Goal: Information Seeking & Learning: Learn about a topic

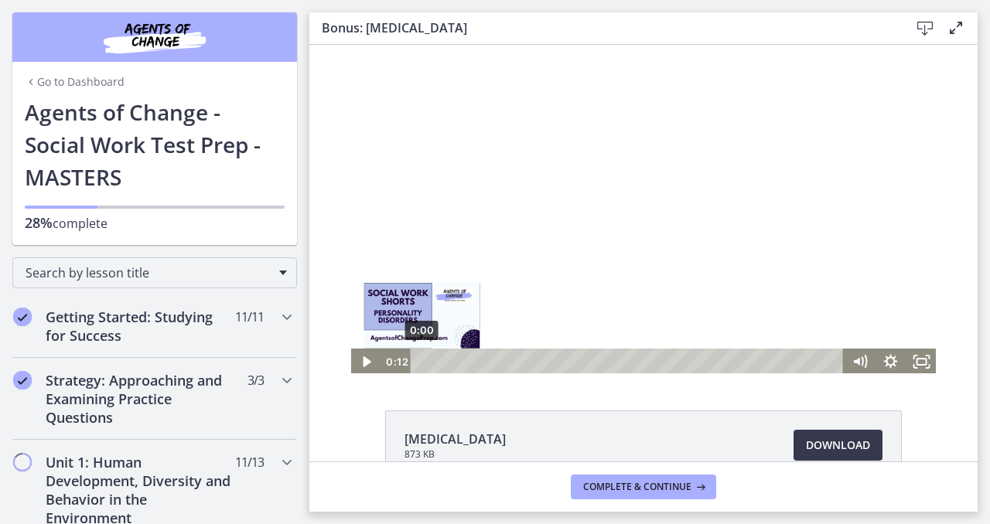
scroll to position [1122, 0]
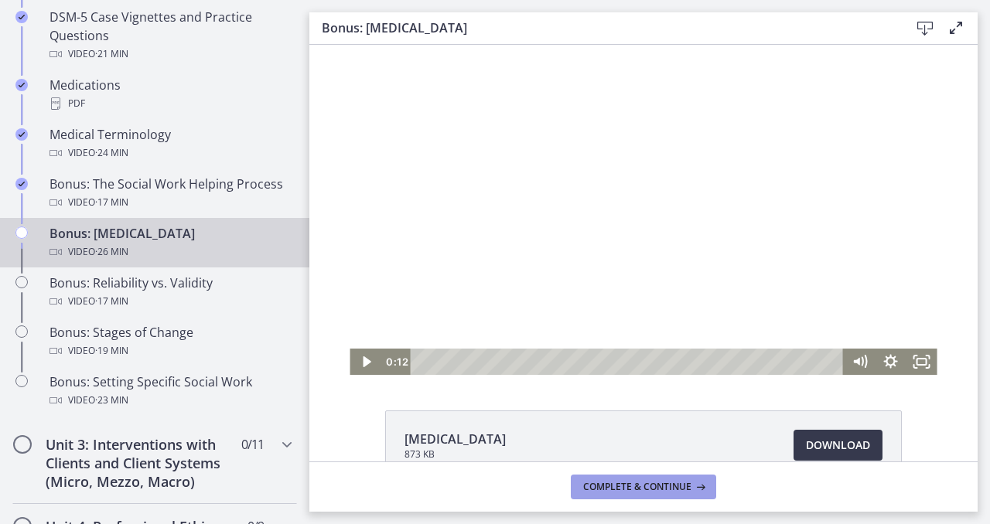
click at [680, 492] on span "Complete & continue" at bounding box center [637, 487] width 108 height 12
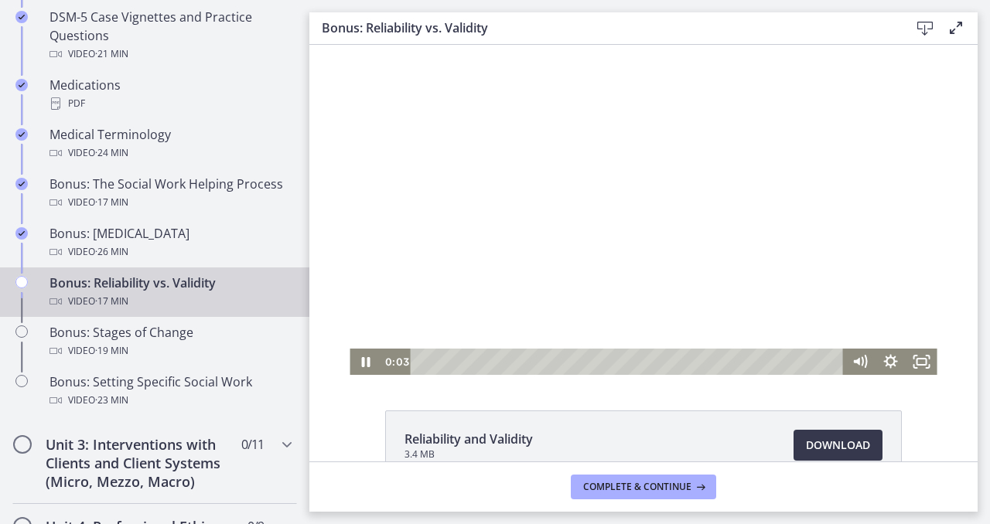
click at [635, 166] on div at bounding box center [642, 210] width 587 height 330
click at [910, 363] on icon "Fullscreen" at bounding box center [921, 362] width 31 height 26
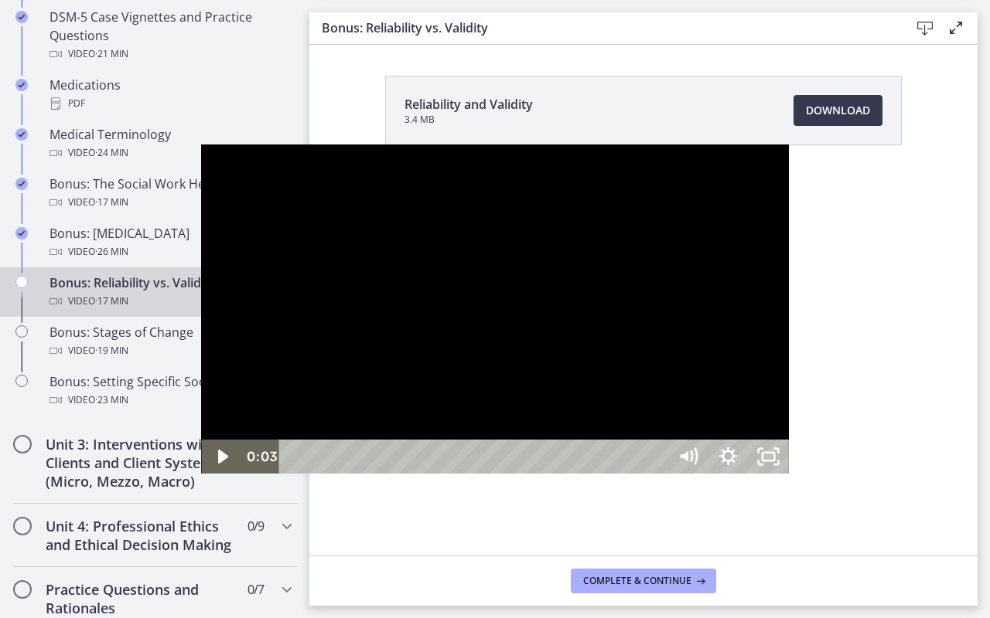
click at [452, 289] on div at bounding box center [494, 310] width 587 height 330
click at [423, 456] on div at bounding box center [494, 310] width 587 height 330
click at [424, 455] on div at bounding box center [494, 310] width 587 height 330
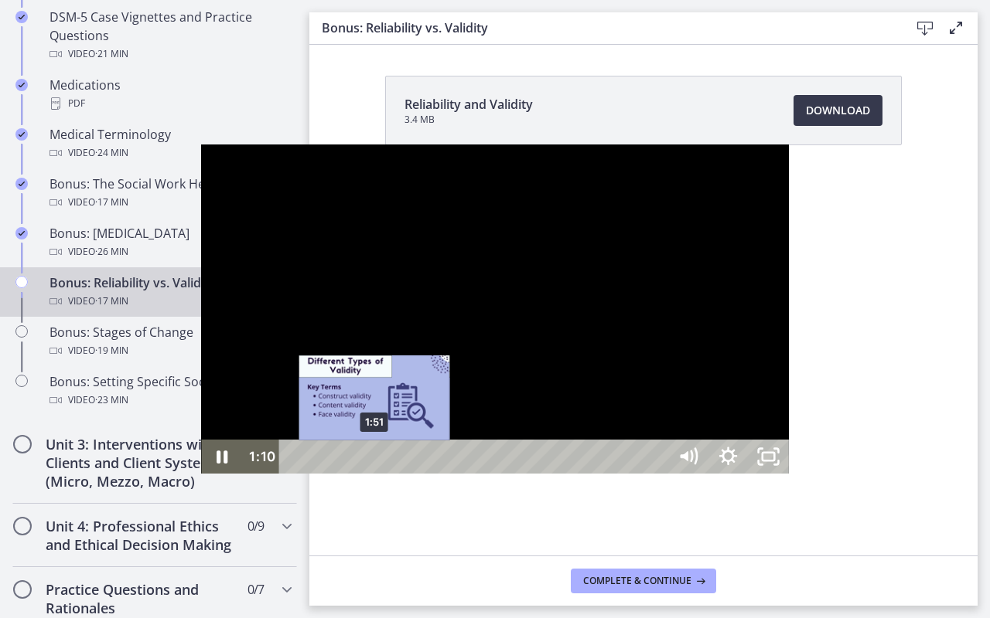
click at [294, 474] on div "1:51" at bounding box center [476, 457] width 364 height 34
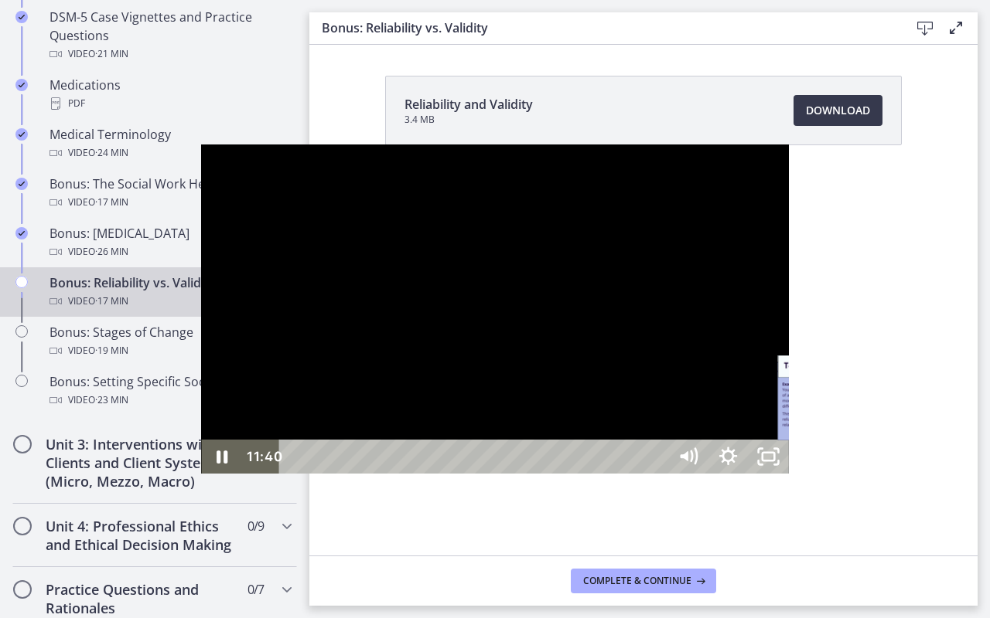
click at [654, 474] on div "12:47" at bounding box center [476, 457] width 364 height 34
click at [658, 474] on div "14:21" at bounding box center [476, 457] width 364 height 34
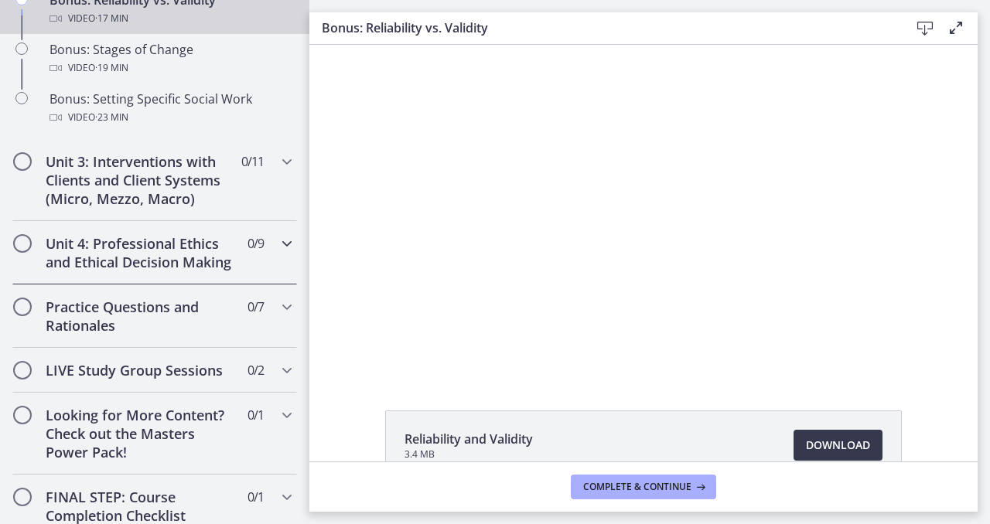
scroll to position [1407, 0]
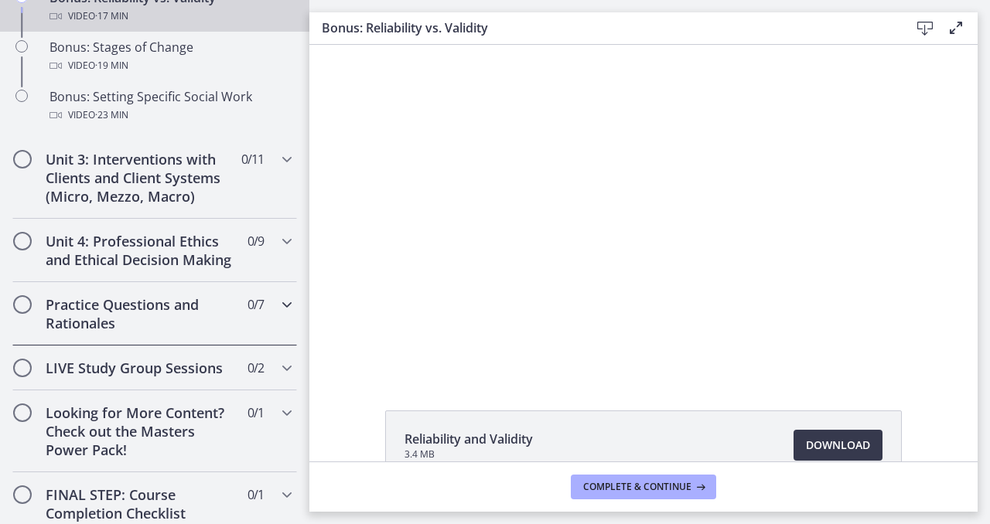
click at [170, 315] on h2 "Practice Questions and Rationales" at bounding box center [140, 313] width 189 height 37
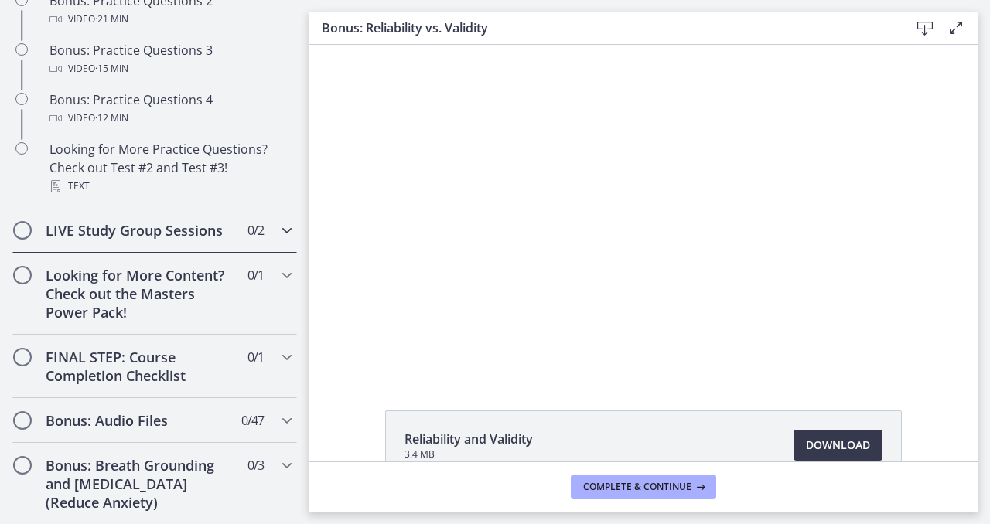
scroll to position [1004, 0]
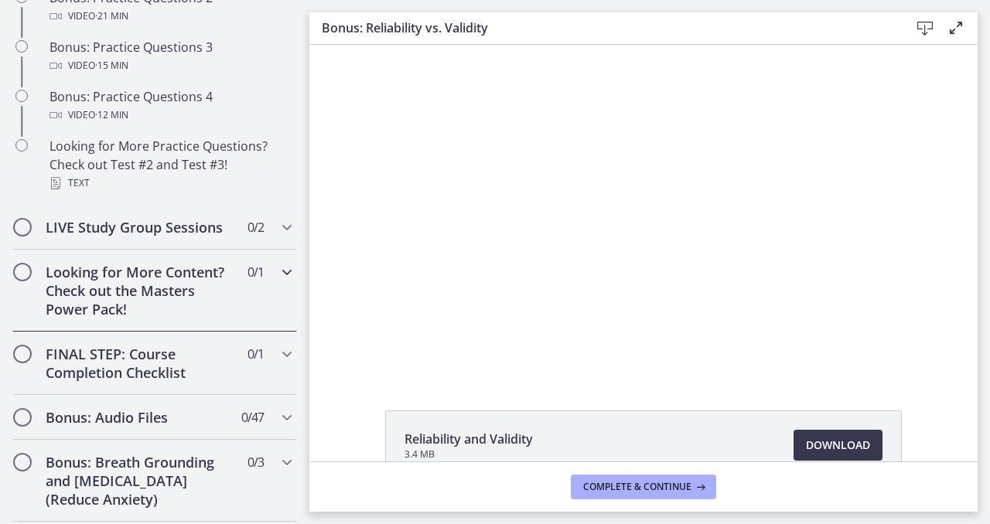
click at [175, 325] on div "Looking for More Content? Check out the Masters Power Pack! 0 / 1 Completed" at bounding box center [154, 291] width 285 height 82
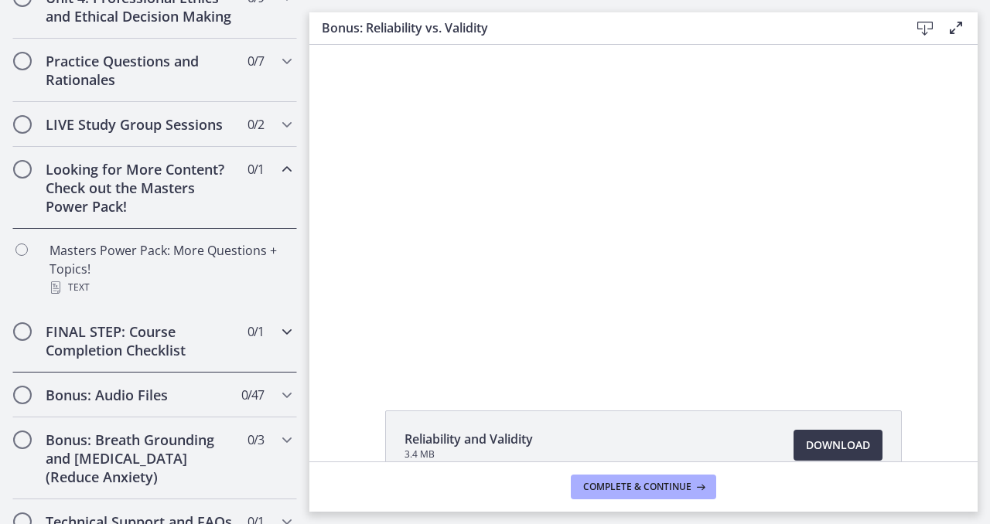
scroll to position [689, 0]
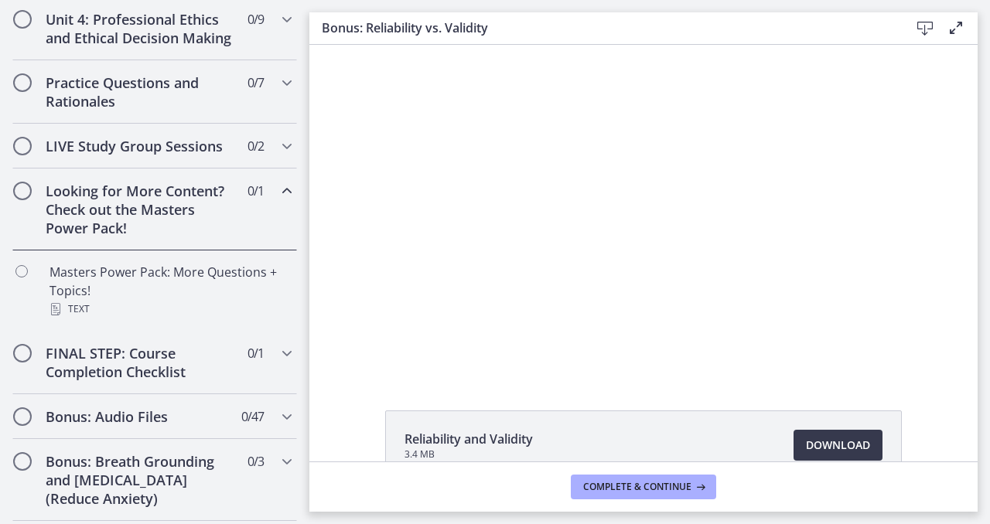
click at [217, 201] on h2 "Looking for More Content? Check out the Masters Power Pack!" at bounding box center [140, 210] width 189 height 56
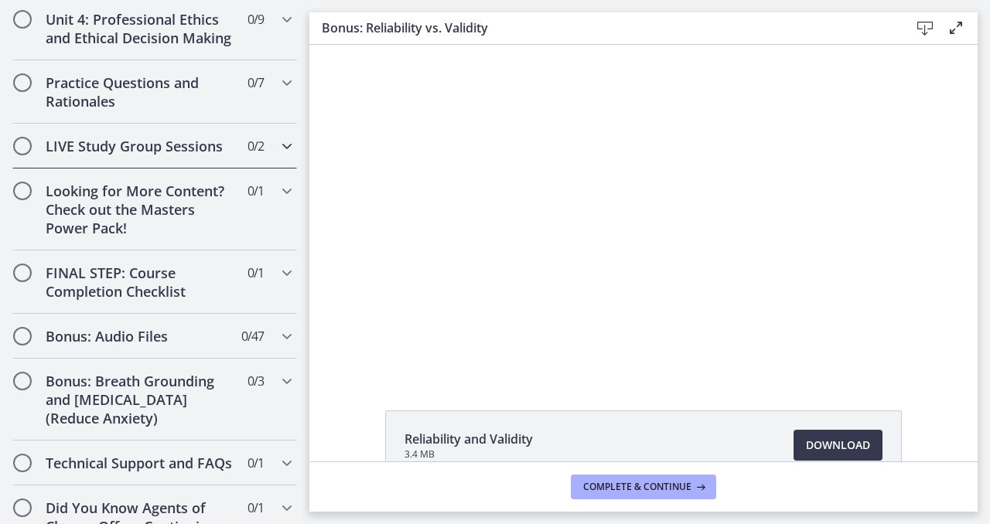
click at [212, 159] on div "LIVE Study Group Sessions 0 / 2 Completed" at bounding box center [154, 146] width 285 height 45
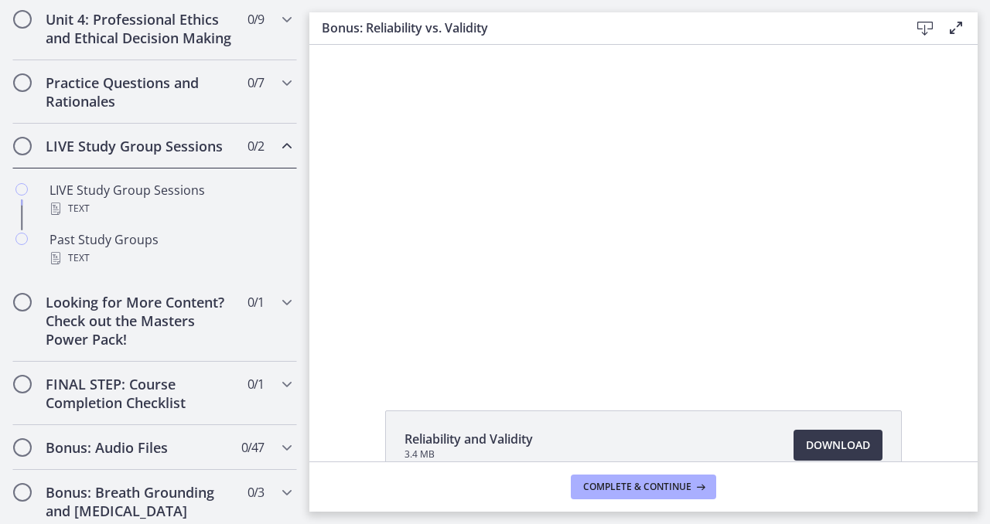
click at [212, 159] on div "LIVE Study Group Sessions 0 / 2 Completed" at bounding box center [154, 146] width 285 height 45
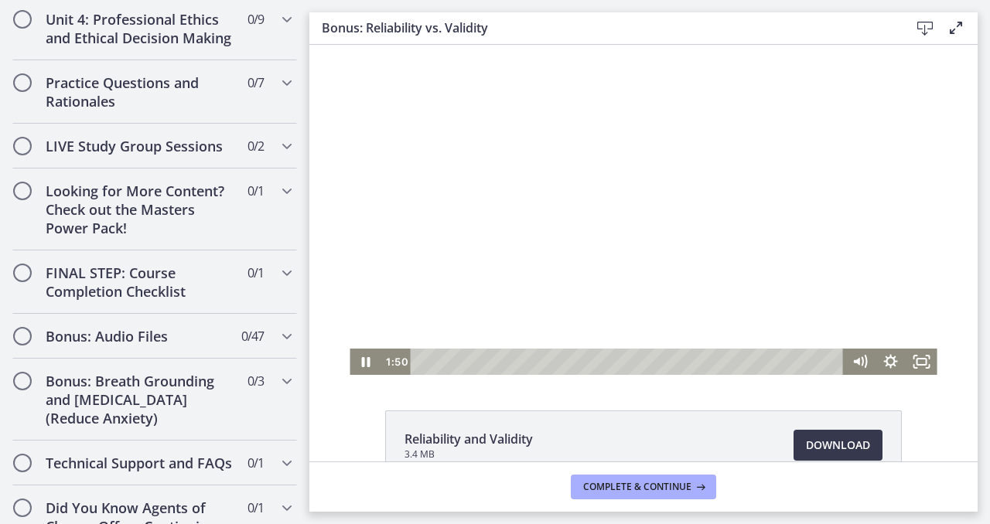
click at [471, 265] on div at bounding box center [642, 210] width 587 height 330
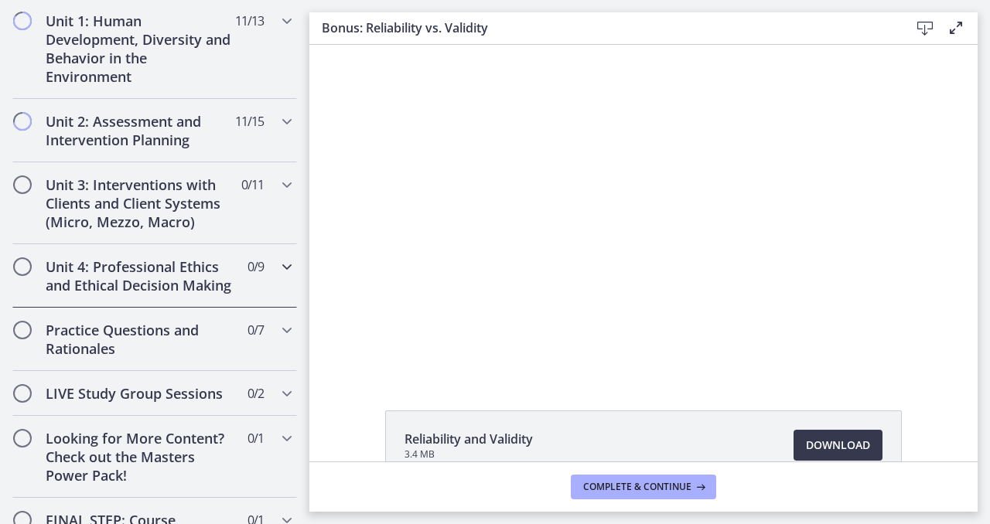
scroll to position [371, 0]
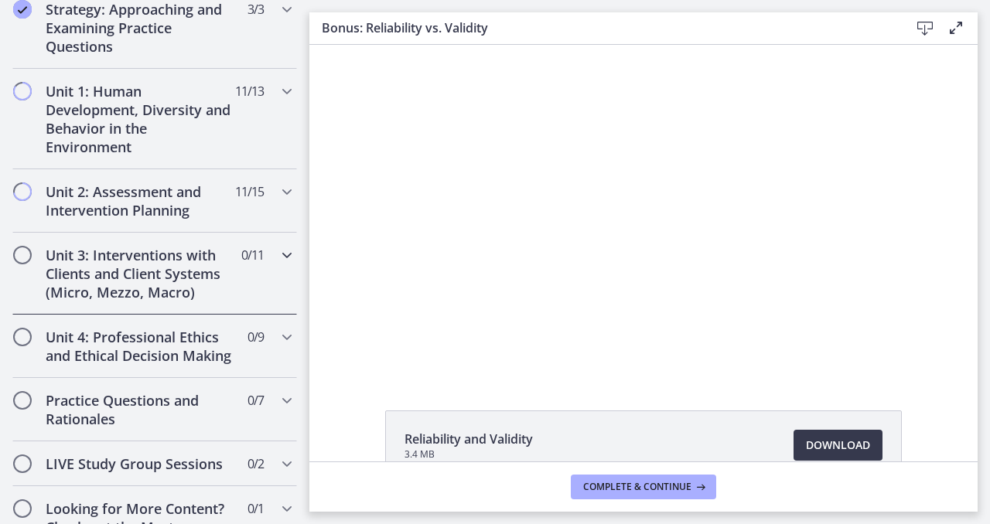
click at [214, 258] on h2 "Unit 3: Interventions with Clients and Client Systems (Micro, Mezzo, Macro)" at bounding box center [140, 274] width 189 height 56
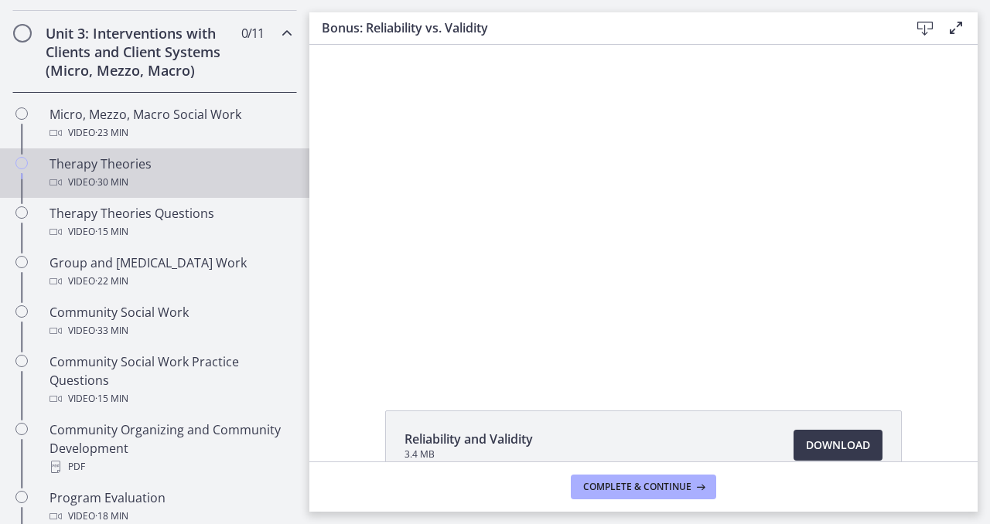
scroll to position [595, 0]
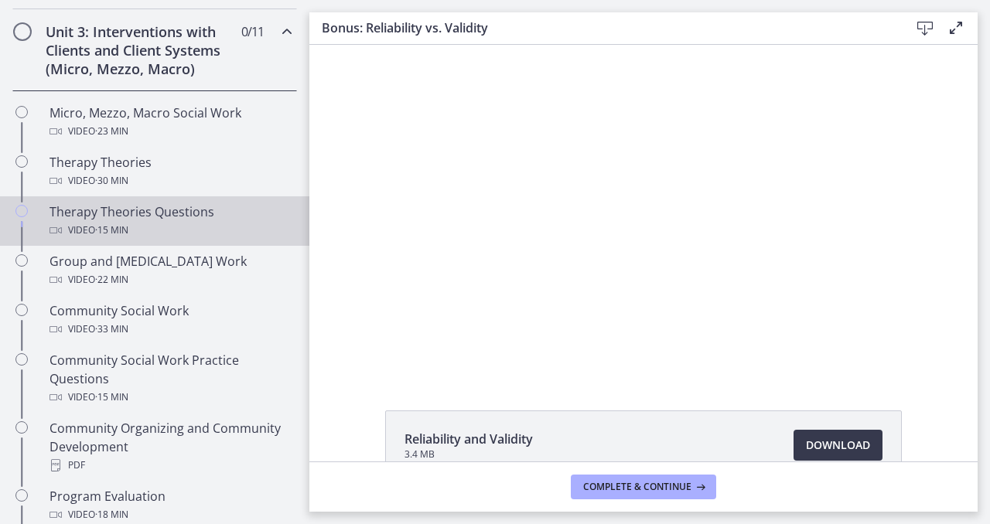
click at [215, 221] on div "Video · 15 min" at bounding box center [169, 230] width 241 height 19
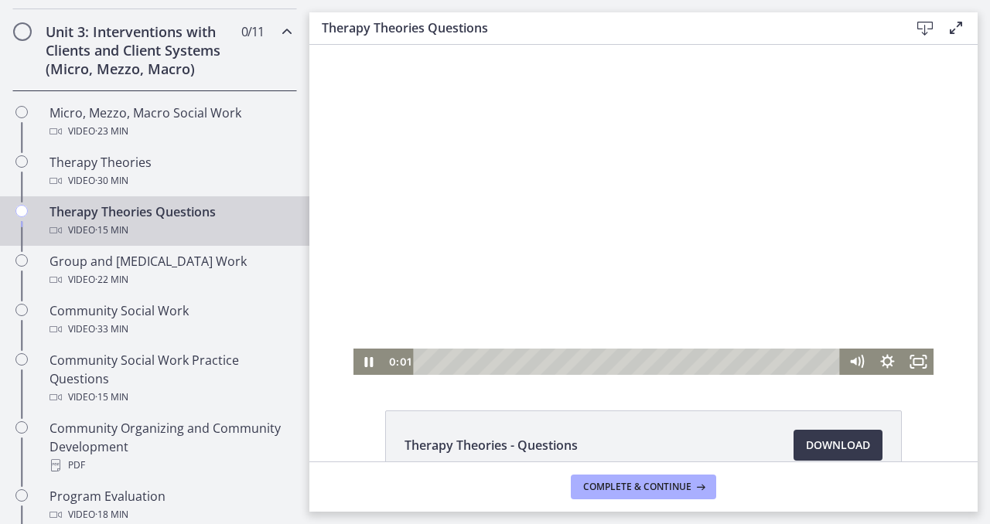
scroll to position [3, 0]
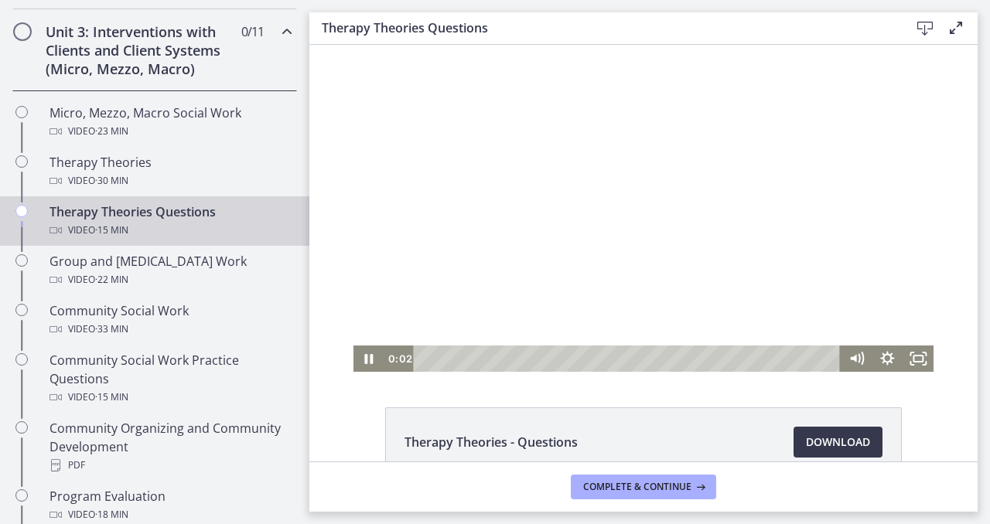
click at [578, 263] on div at bounding box center [643, 207] width 581 height 330
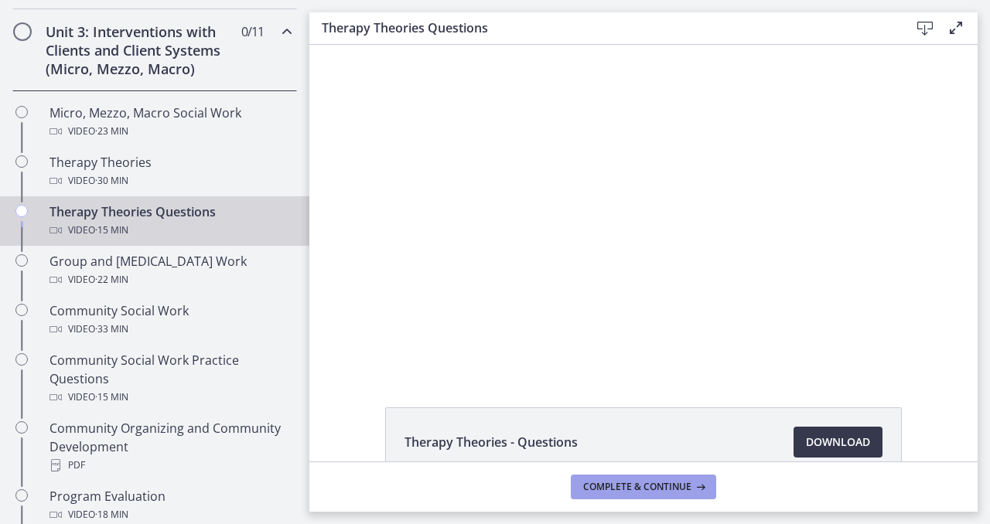
click at [612, 488] on span "Complete & continue" at bounding box center [637, 487] width 108 height 12
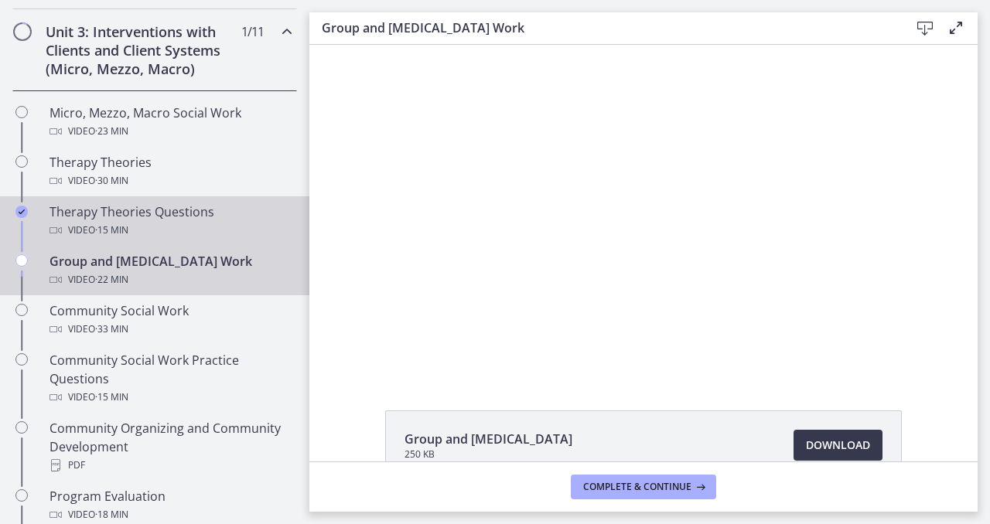
click at [227, 228] on div "Video · 15 min" at bounding box center [169, 230] width 241 height 19
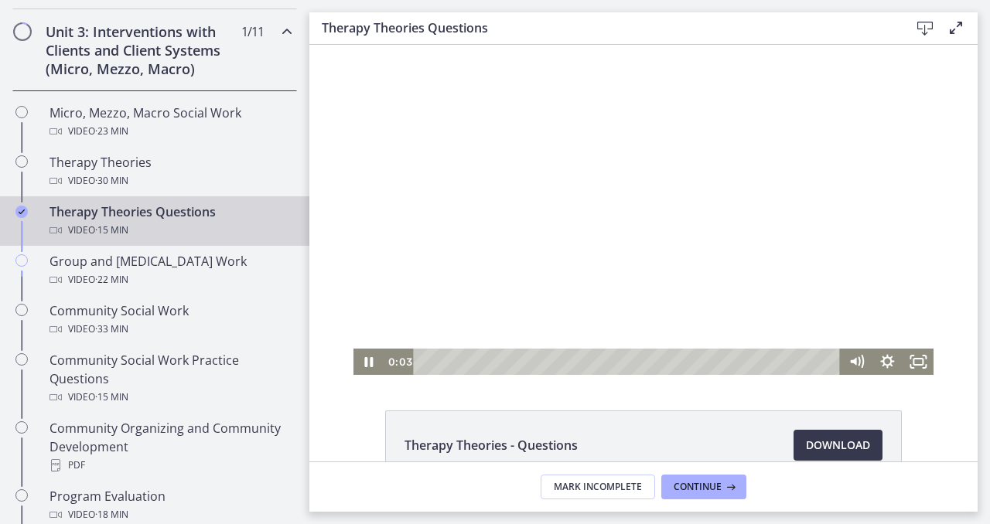
click at [533, 265] on div at bounding box center [643, 210] width 581 height 330
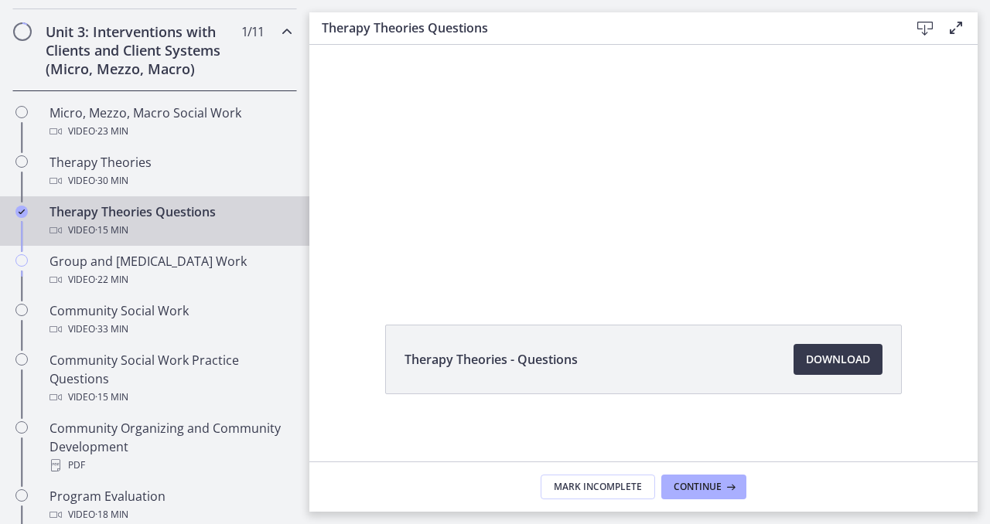
scroll to position [90, 0]
click at [865, 354] on span "Download Opens in a new window" at bounding box center [838, 355] width 64 height 19
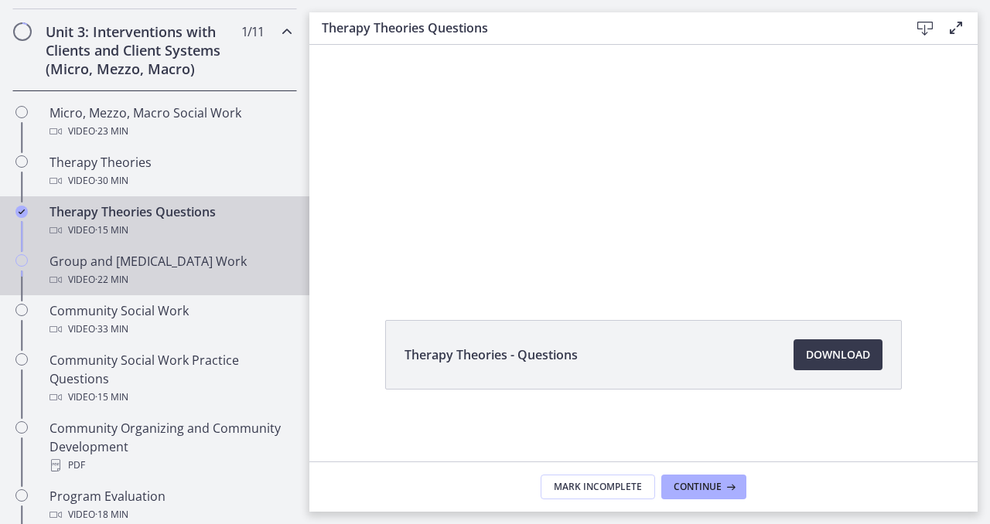
click at [214, 254] on div "Group and [MEDICAL_DATA] Work Video · 22 min" at bounding box center [169, 270] width 241 height 37
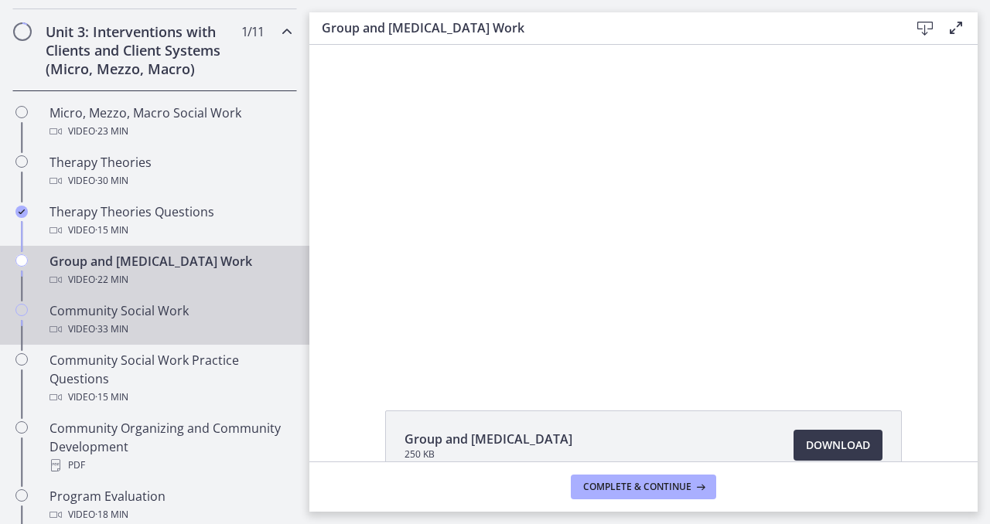
click at [176, 319] on div "Community Social Work Video · 33 min" at bounding box center [169, 320] width 241 height 37
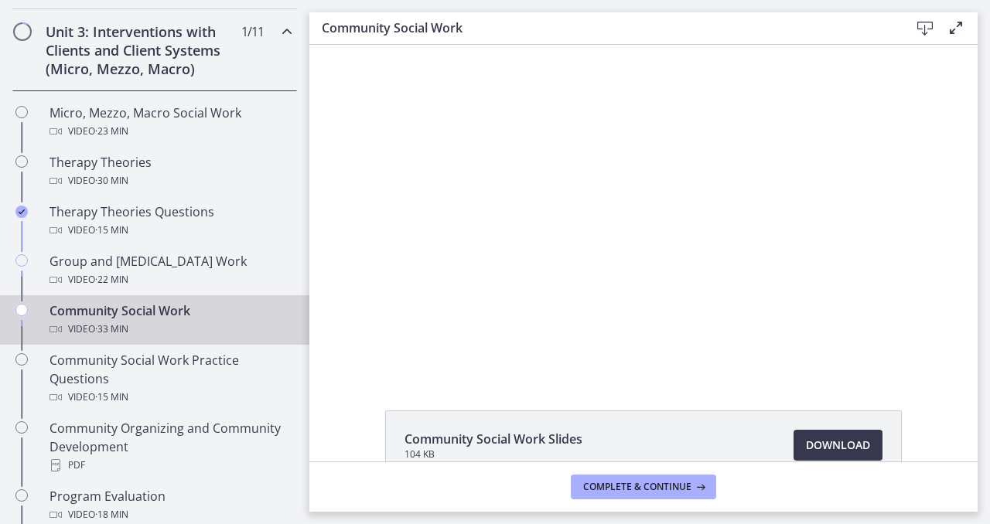
scroll to position [670, 0]
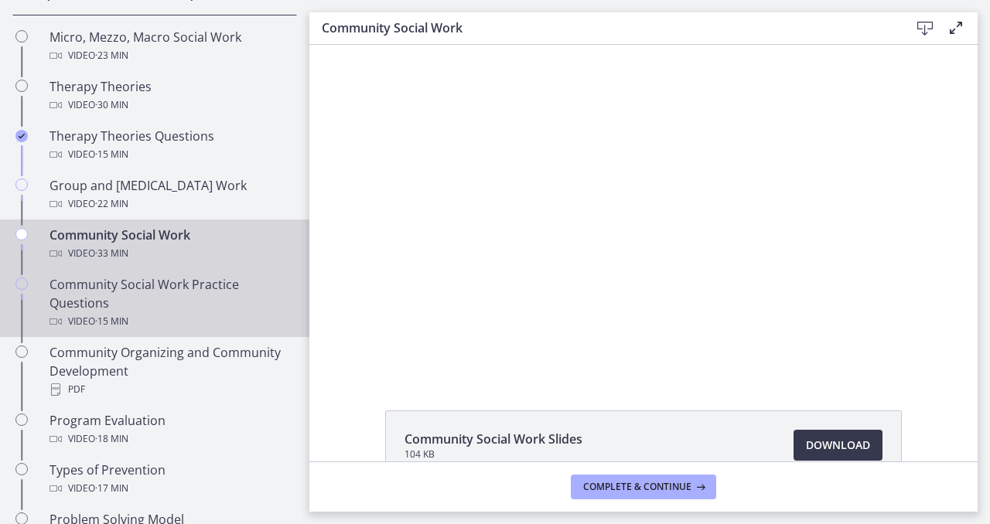
click at [177, 319] on div "Video · 15 min" at bounding box center [169, 321] width 241 height 19
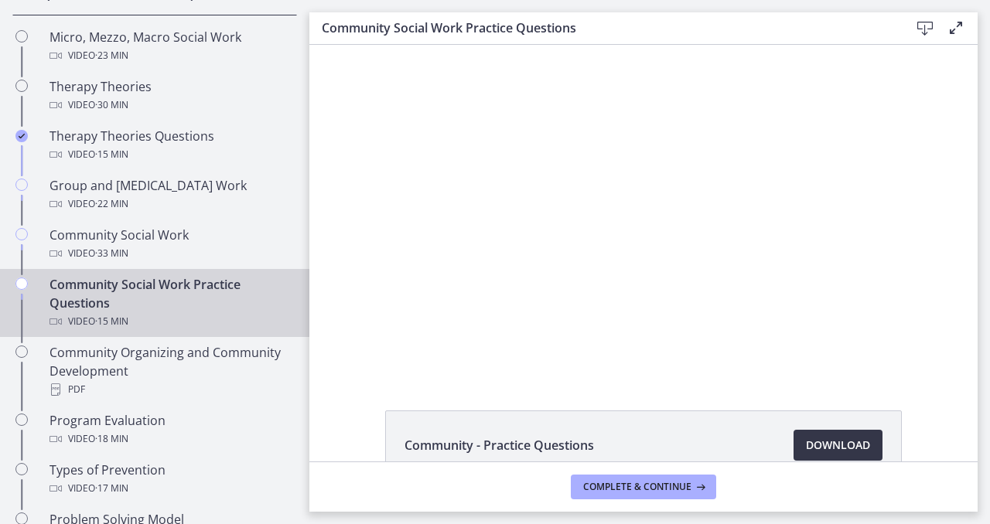
click at [813, 448] on span "Download Opens in a new window" at bounding box center [838, 445] width 64 height 19
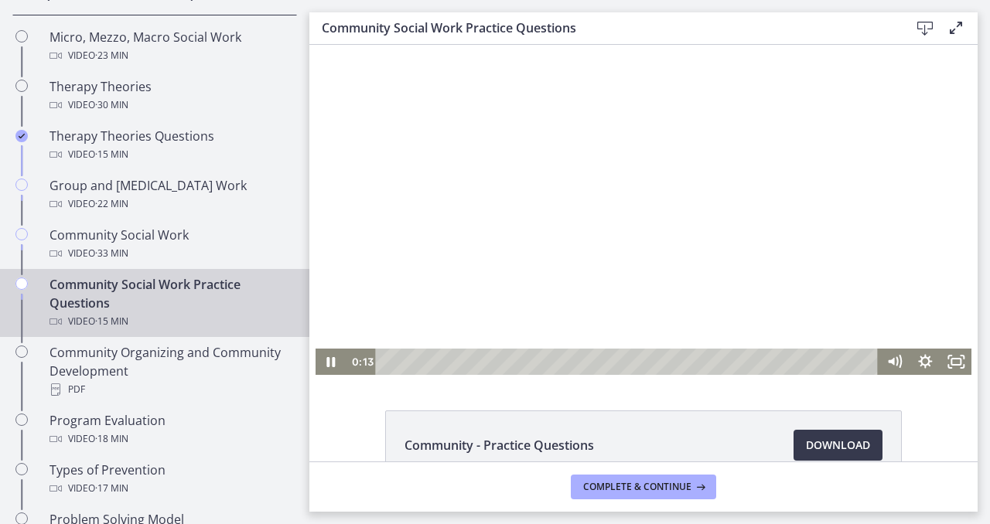
click at [455, 196] on div at bounding box center [643, 210] width 656 height 330
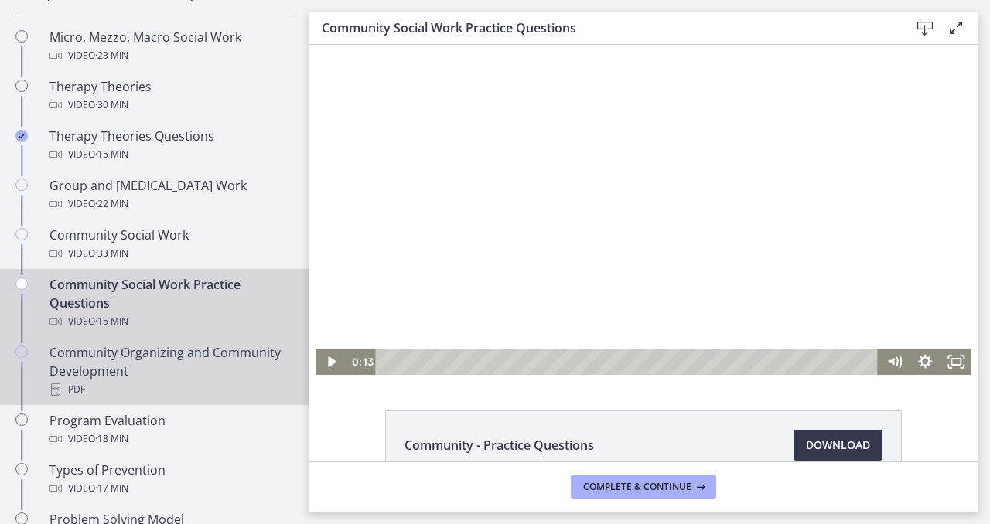
click at [216, 392] on div "PDF" at bounding box center [169, 389] width 241 height 19
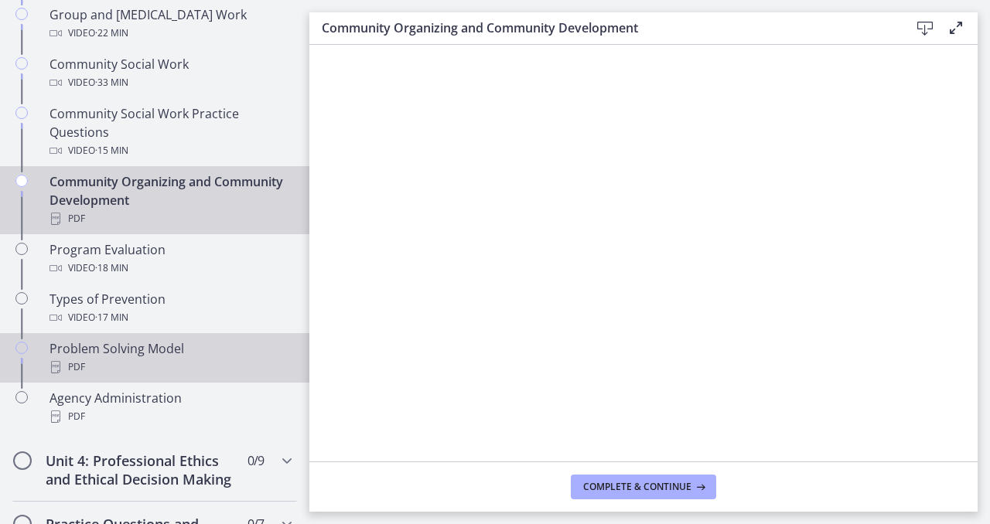
scroll to position [843, 0]
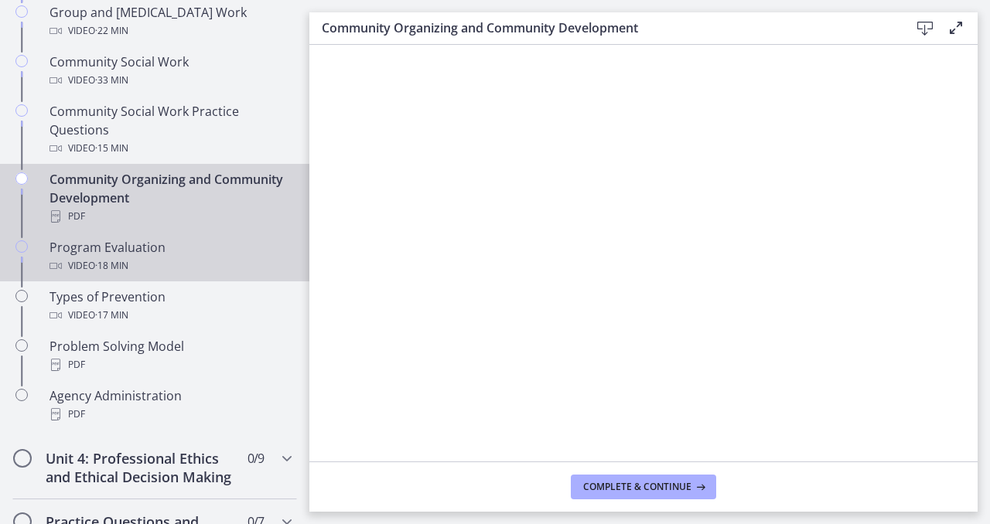
click at [179, 246] on div "Program Evaluation Video · 18 min" at bounding box center [169, 256] width 241 height 37
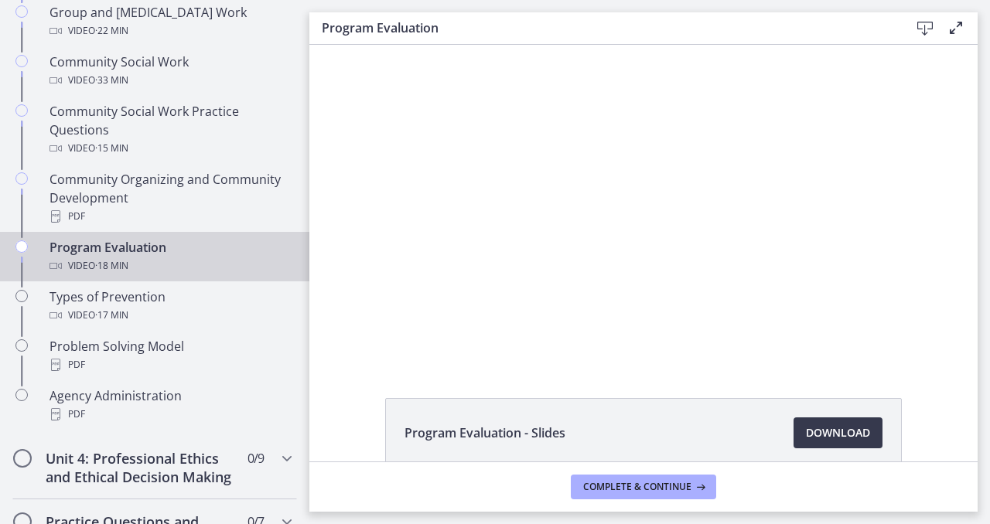
scroll to position [8, 0]
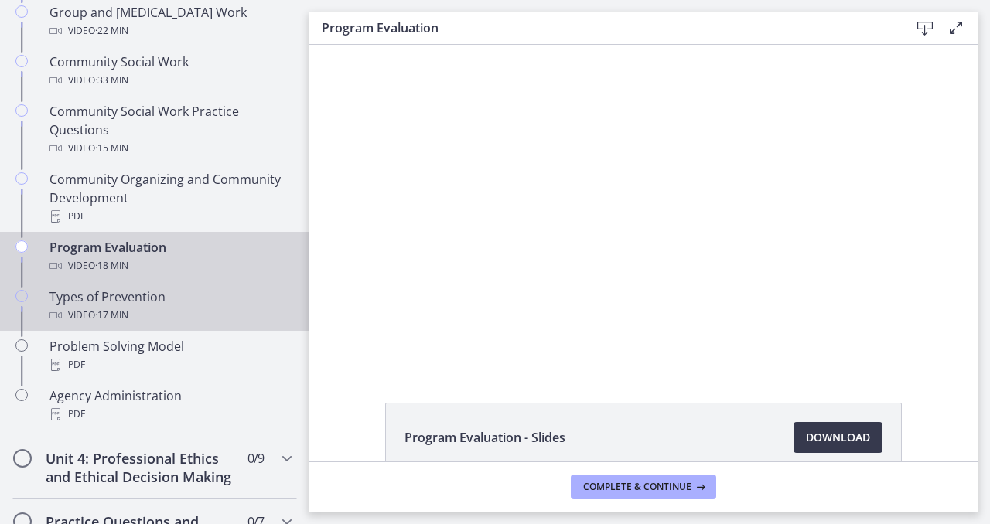
click at [237, 285] on link "Types of Prevention Video · 17 min" at bounding box center [154, 305] width 309 height 49
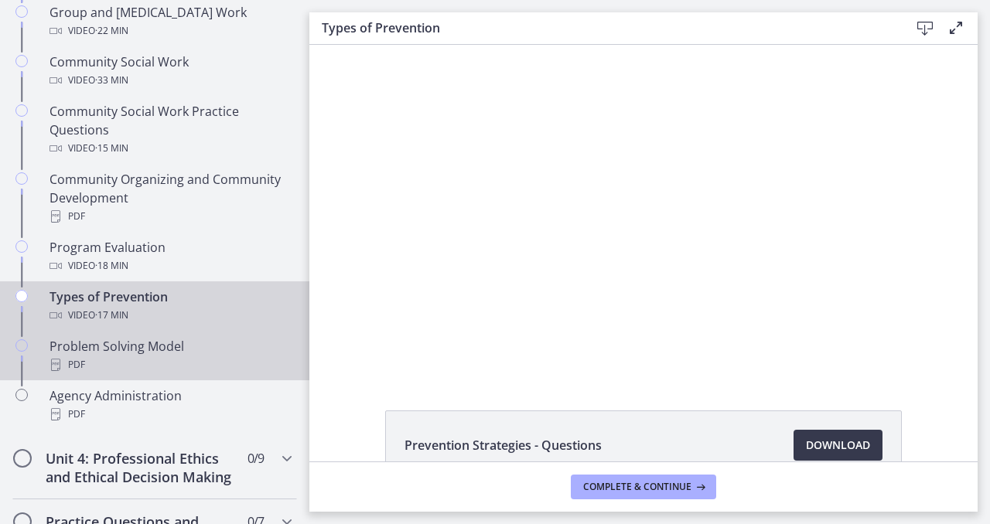
click at [196, 356] on div "PDF" at bounding box center [169, 365] width 241 height 19
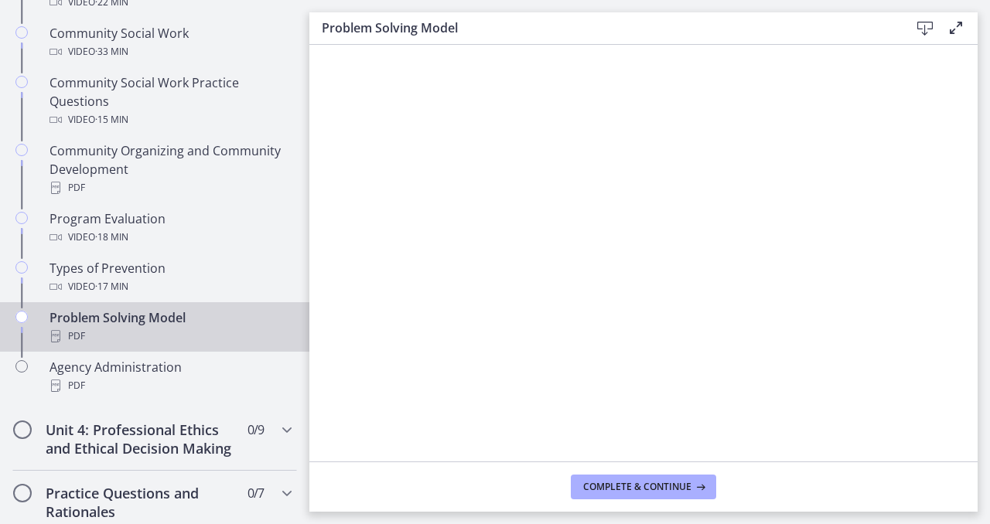
scroll to position [874, 0]
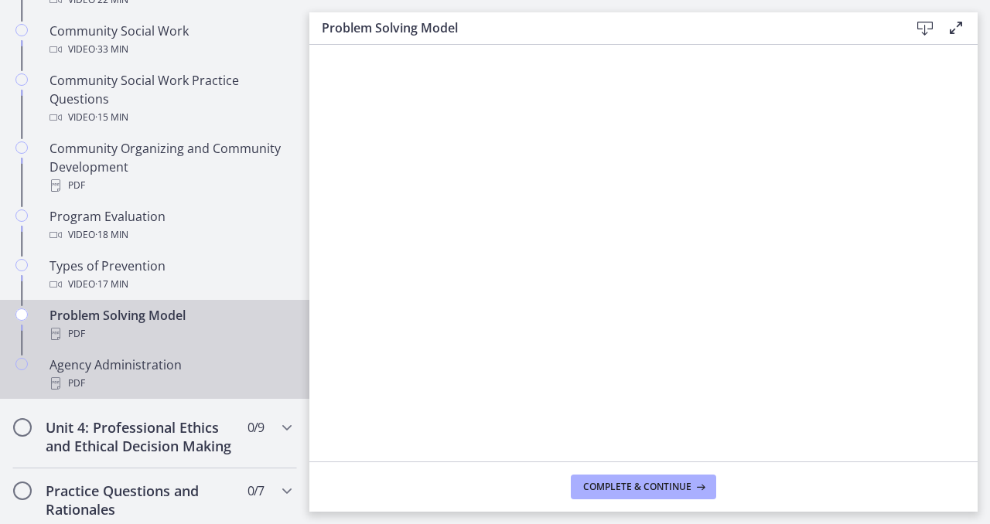
click at [258, 388] on div "PDF" at bounding box center [169, 383] width 241 height 19
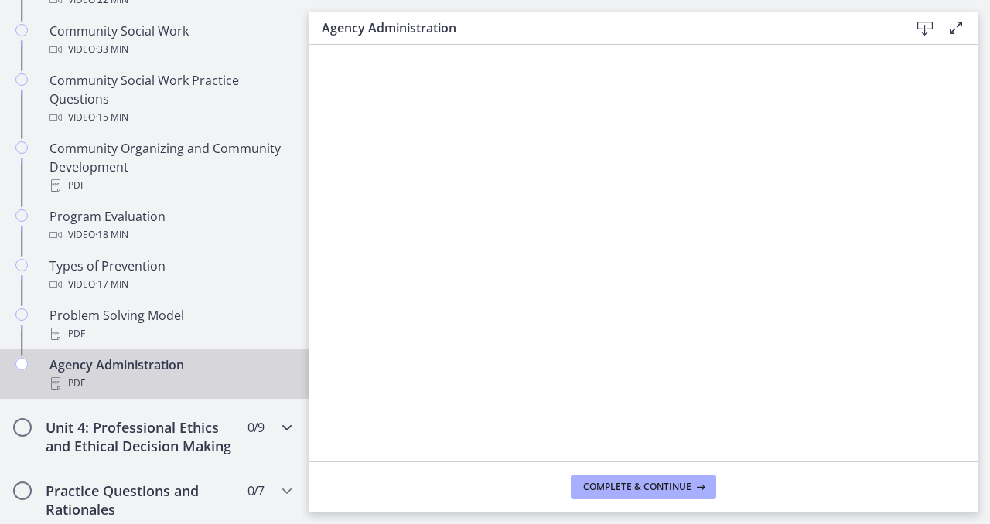
click at [261, 434] on span "0 / 9 Completed" at bounding box center [255, 427] width 16 height 19
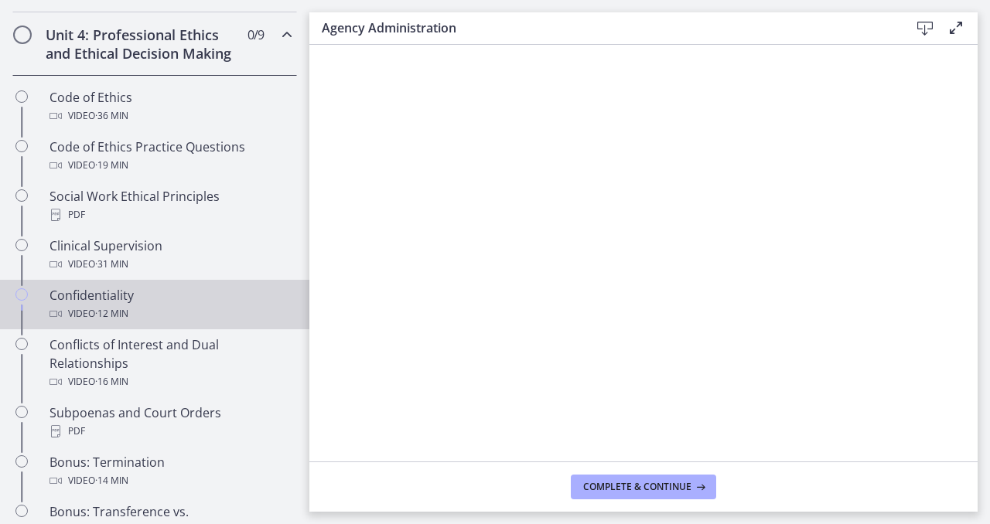
scroll to position [666, 0]
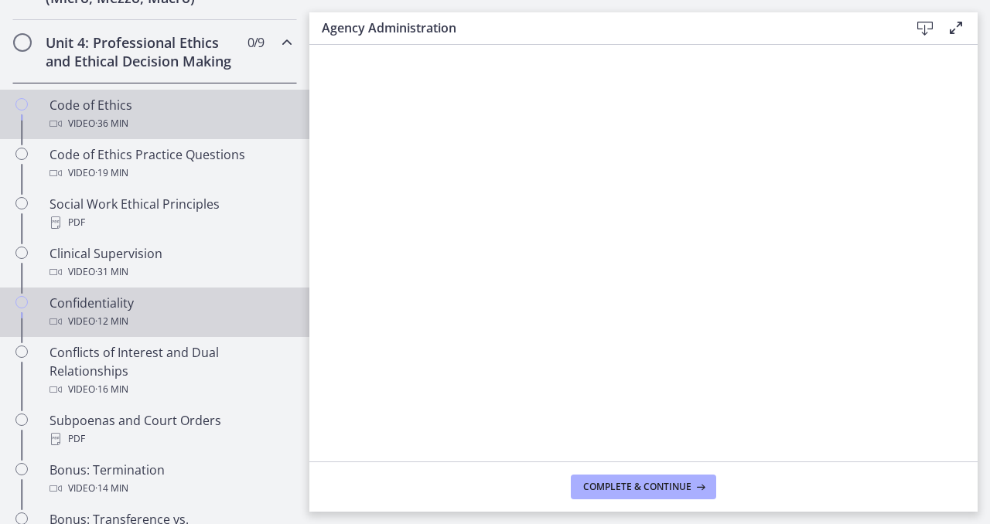
click at [233, 99] on div "Code of Ethics Video · 36 min" at bounding box center [169, 114] width 241 height 37
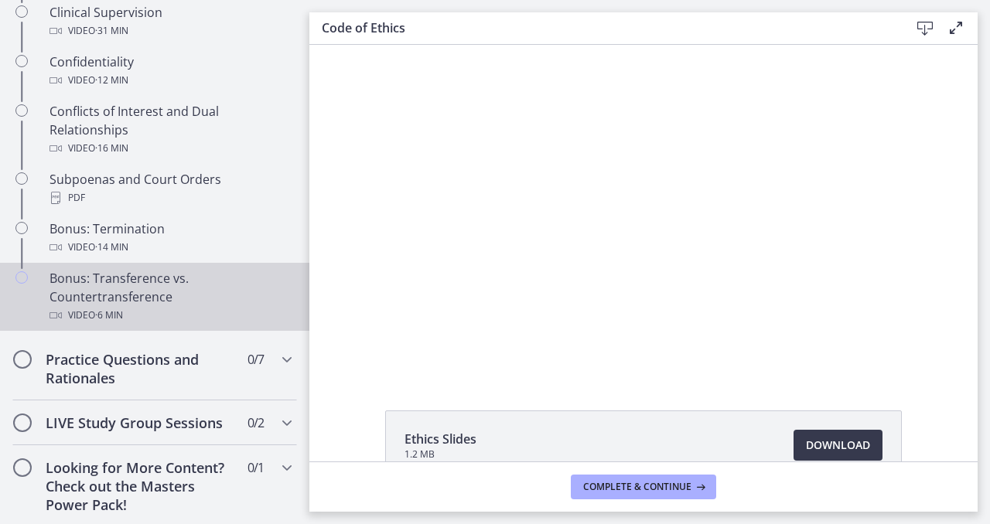
scroll to position [906, 0]
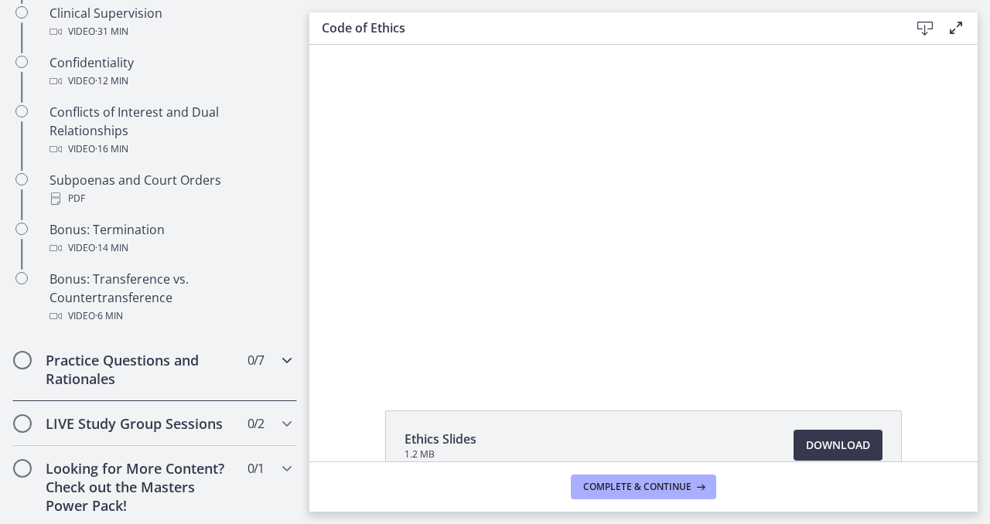
click at [157, 380] on h2 "Practice Questions and Rationales" at bounding box center [140, 369] width 189 height 37
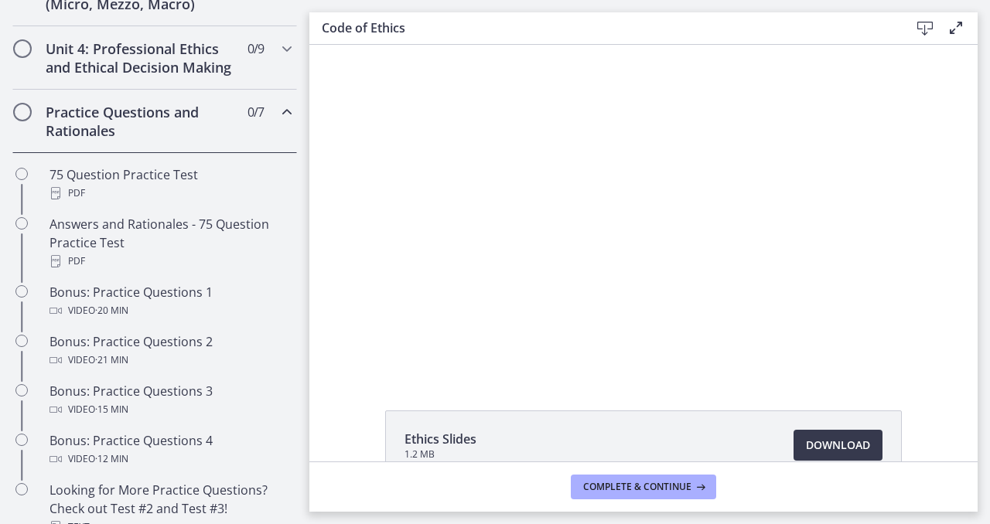
scroll to position [524, 0]
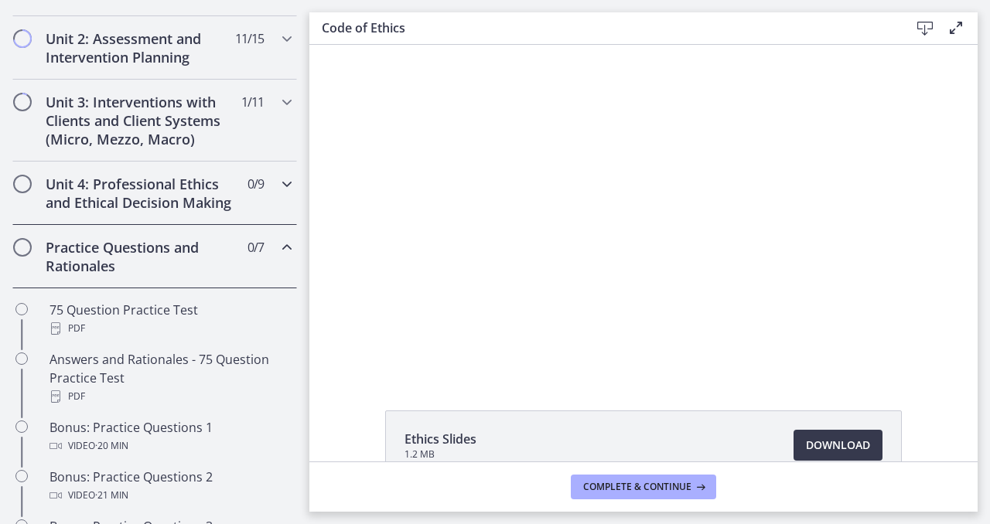
click at [141, 203] on h2 "Unit 4: Professional Ethics and Ethical Decision Making" at bounding box center [140, 193] width 189 height 37
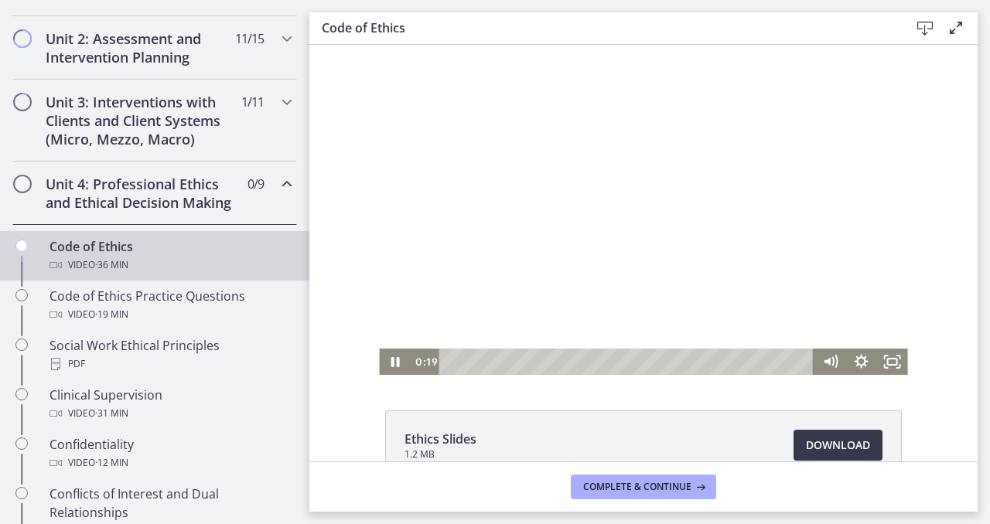
click at [461, 363] on div "Playbar" at bounding box center [629, 362] width 356 height 26
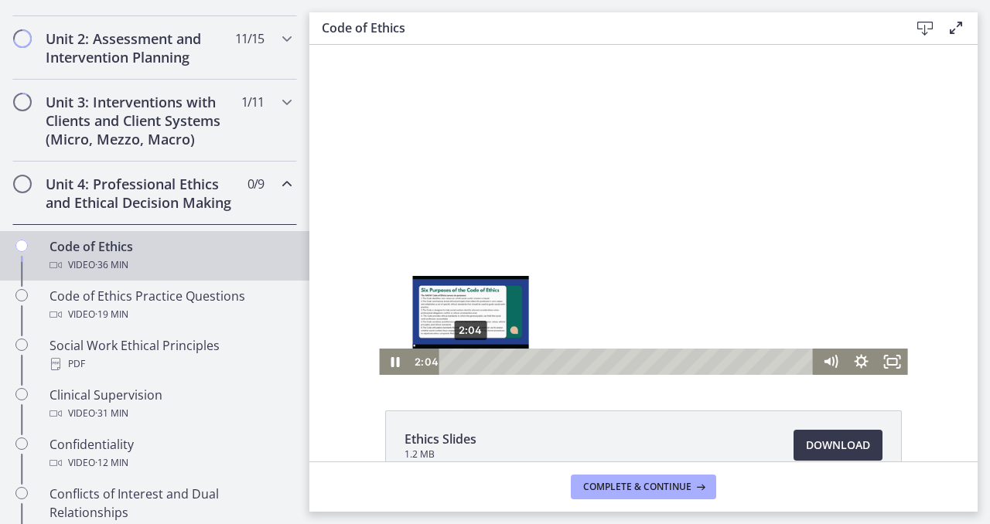
click at [471, 363] on div "2:04" at bounding box center [629, 362] width 356 height 26
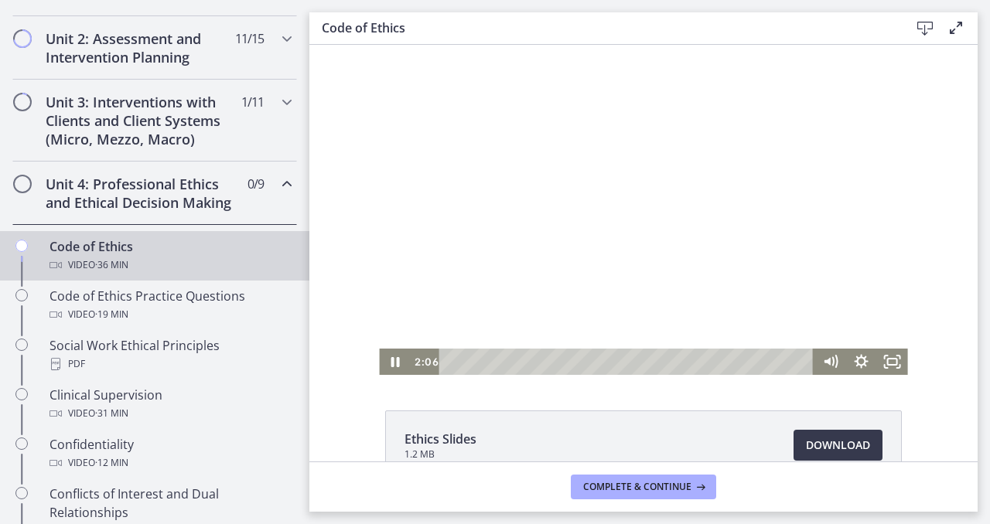
click at [506, 202] on div at bounding box center [643, 210] width 528 height 330
click at [892, 359] on rect "Fullscreen" at bounding box center [892, 362] width 9 height 6
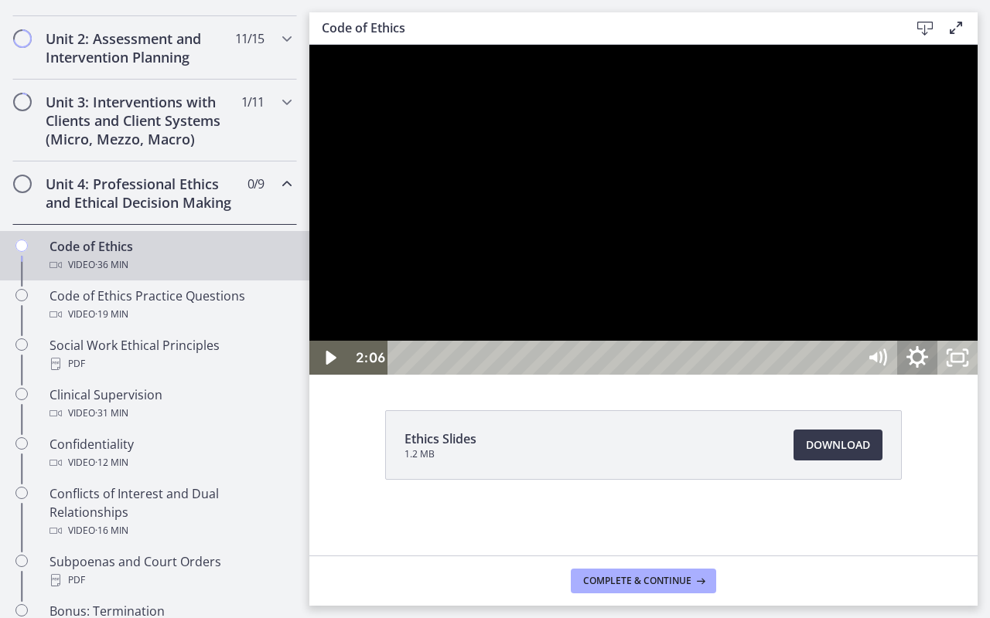
click at [941, 379] on icon "Show settings menu" at bounding box center [917, 358] width 48 height 41
click at [917, 307] on span "Speed" at bounding box center [892, 290] width 50 height 34
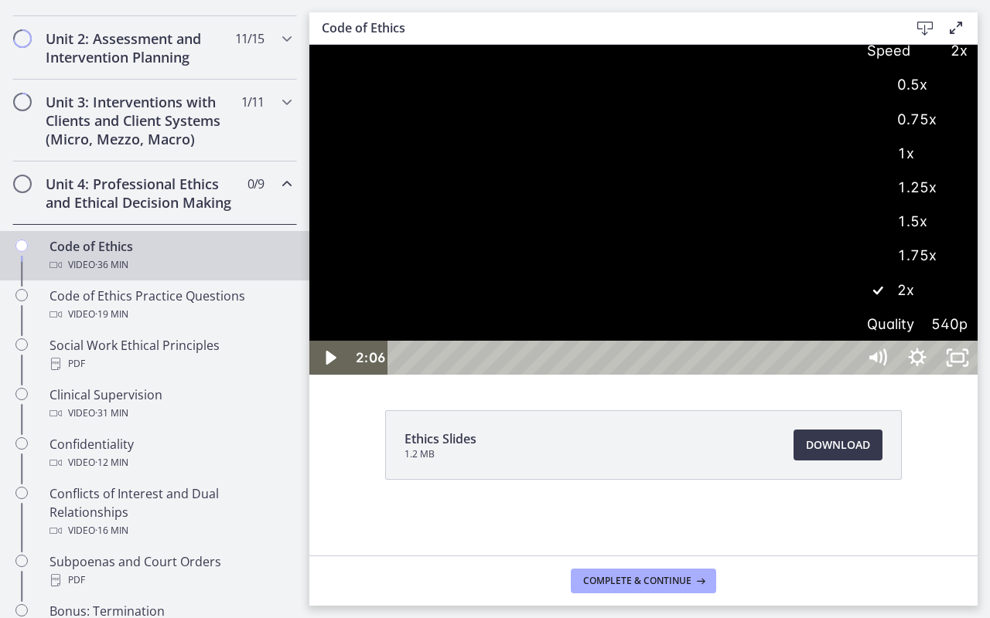
click at [977, 206] on label "1.25x" at bounding box center [917, 188] width 121 height 36
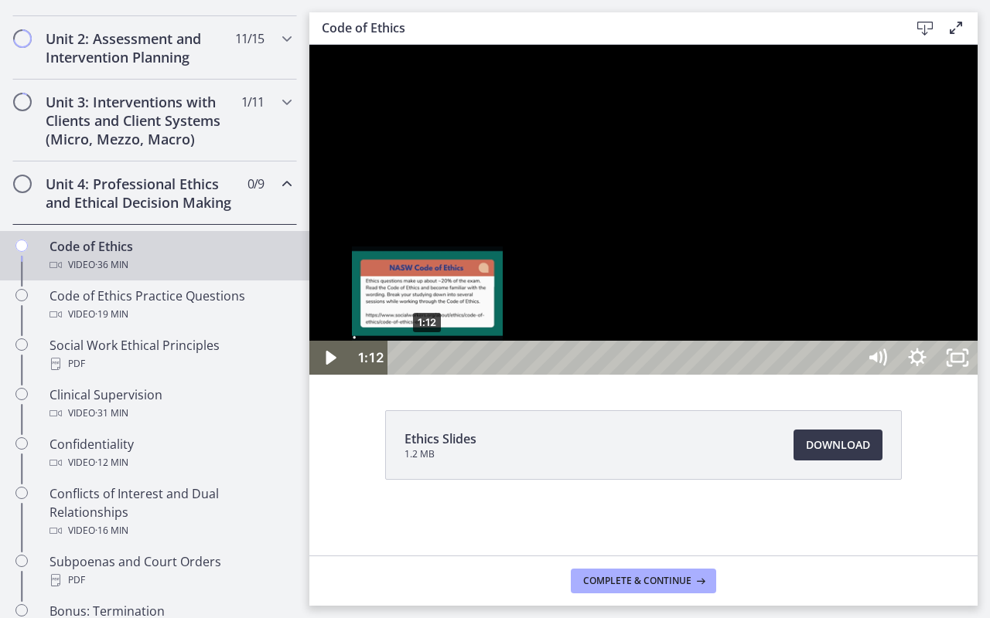
click at [428, 375] on div "1:12" at bounding box center [624, 358] width 445 height 34
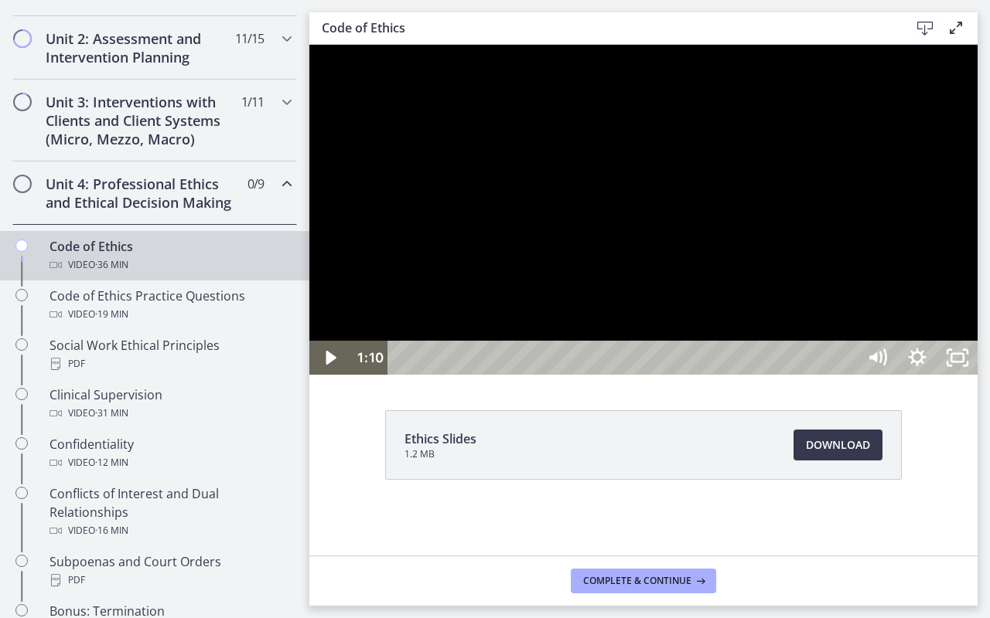
click at [526, 375] on div at bounding box center [643, 210] width 668 height 330
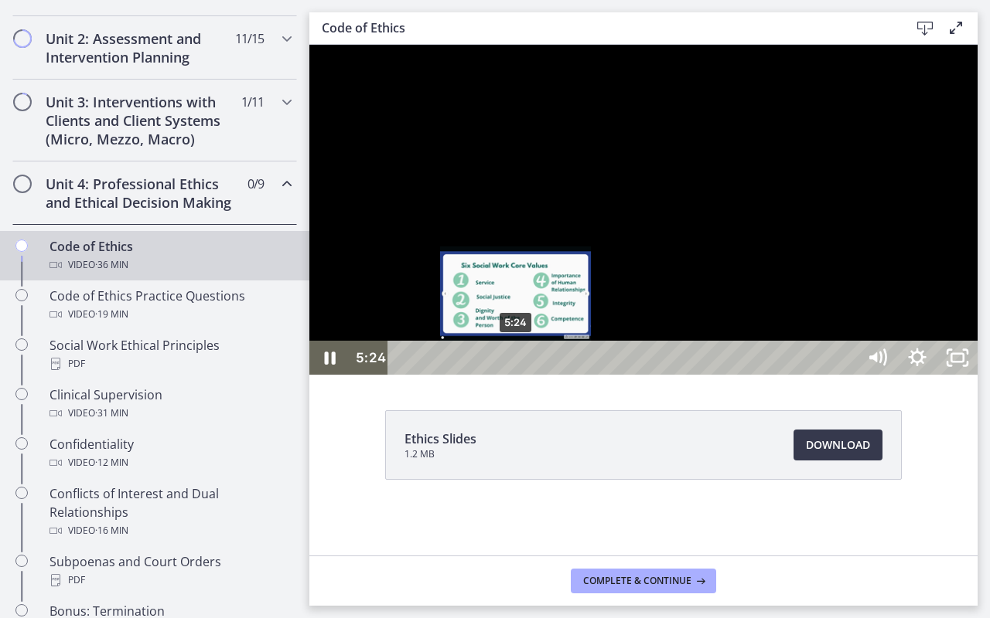
click at [516, 375] on div "5:24" at bounding box center [624, 358] width 445 height 34
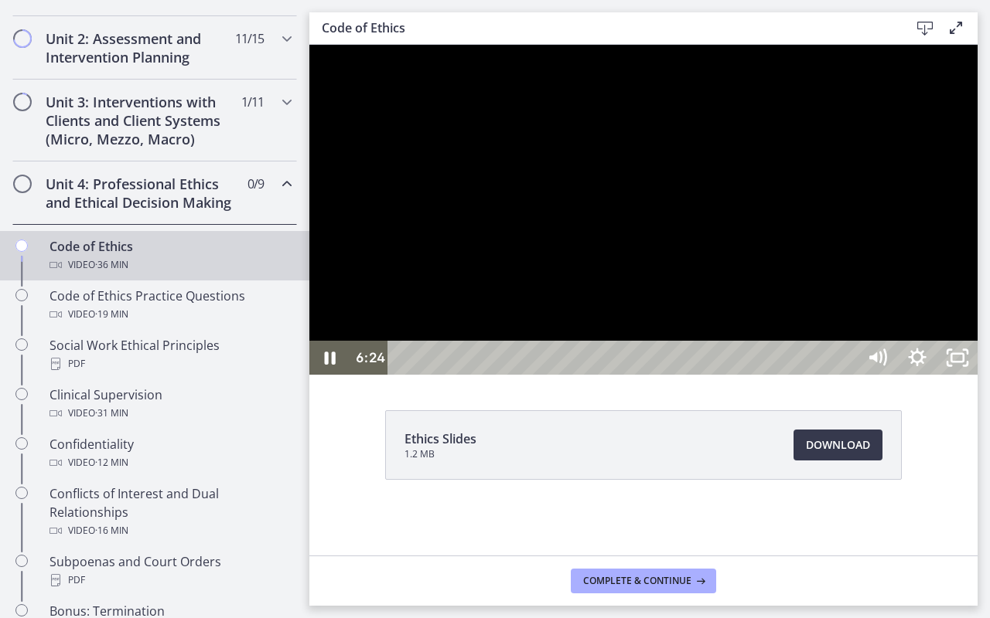
click at [745, 375] on div at bounding box center [643, 210] width 668 height 330
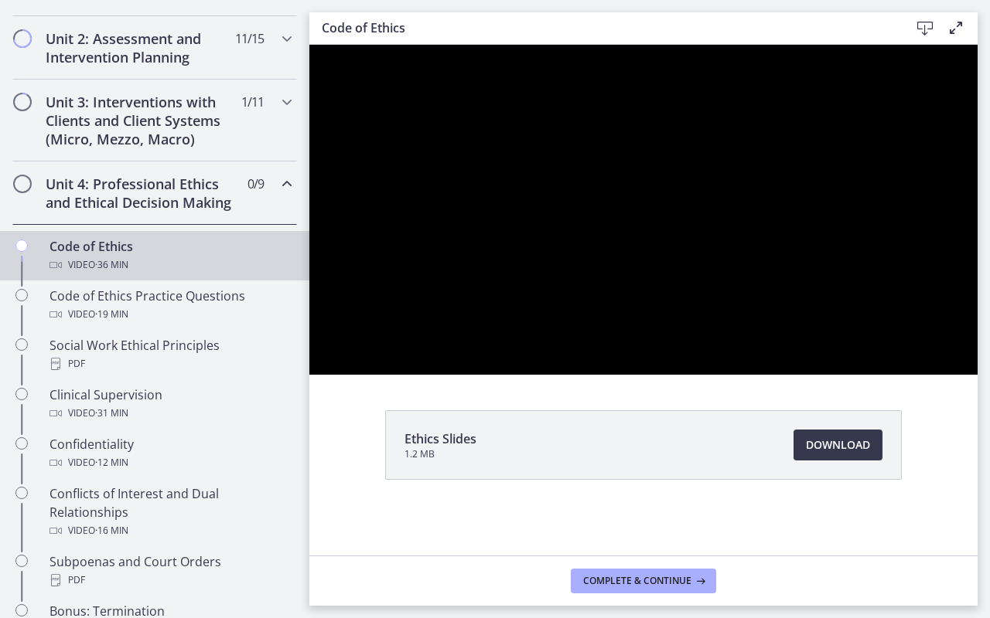
click at [309, 45] on button "Pause: cbe64g9t4o1cl02sihb0.mp4" at bounding box center [309, 45] width 1 height 1
click at [309, 45] on button "Play Video: cbe64g9t4o1cl02sihb0.mp4" at bounding box center [309, 45] width 1 height 1
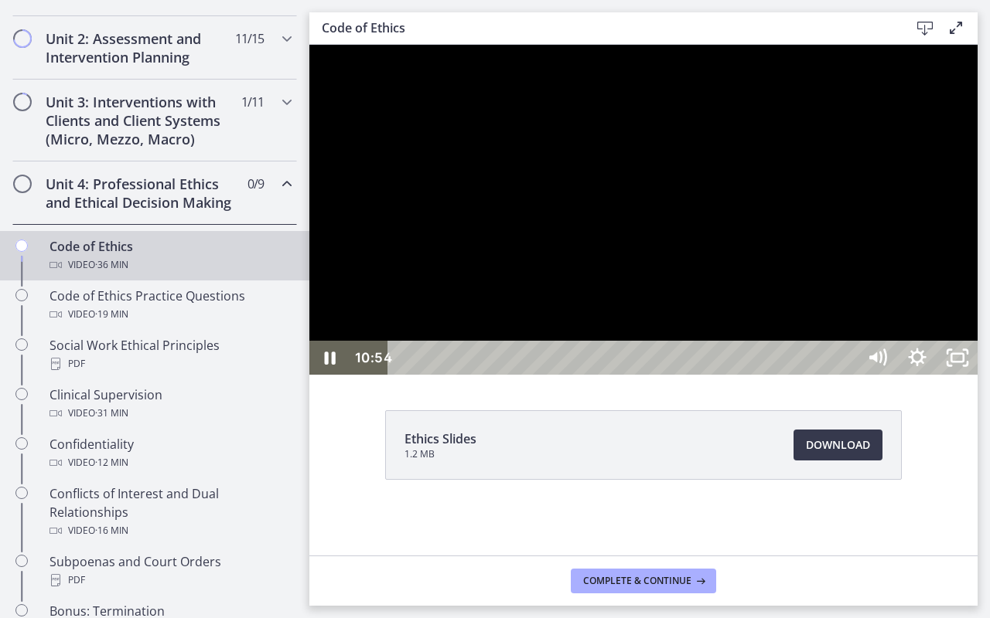
click at [309, 45] on button "Pause: cbe64g9t4o1cl02sihb0.mp4" at bounding box center [309, 45] width 1 height 1
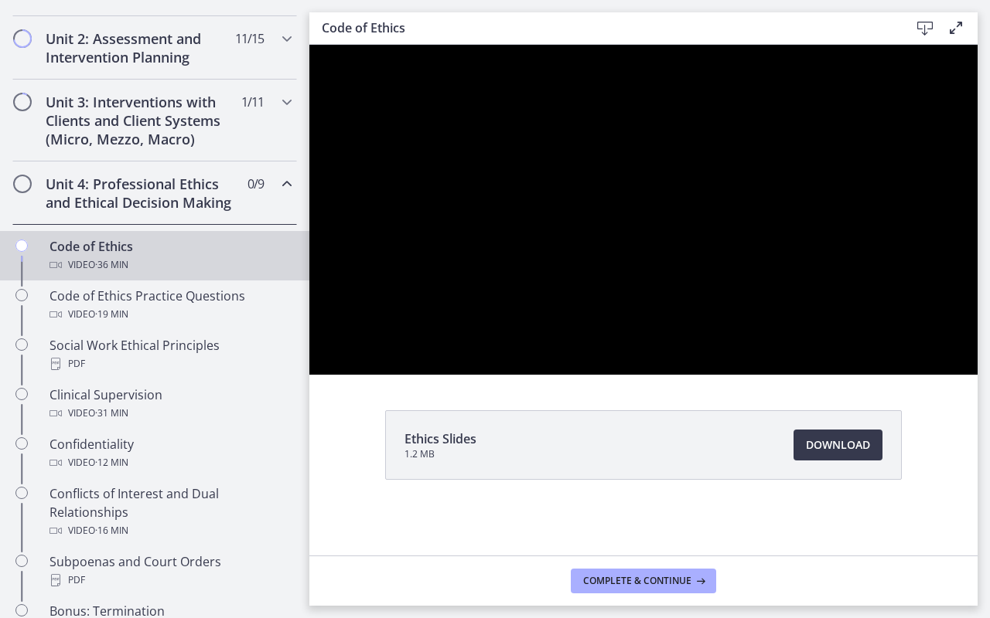
click at [309, 45] on button "Pause: cbe64g9t4o1cl02sihb0.mp4" at bounding box center [309, 45] width 1 height 1
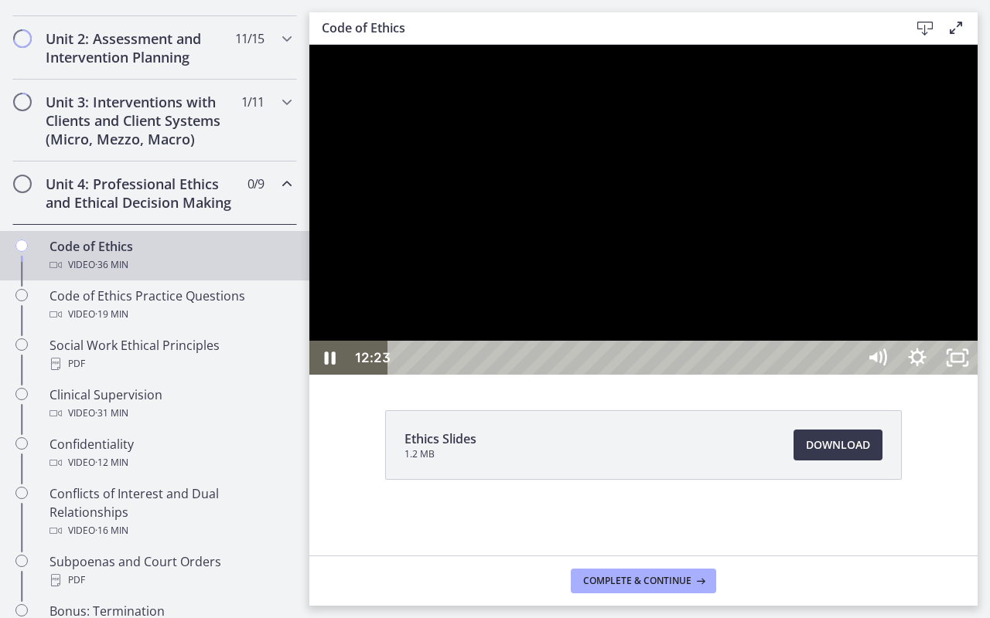
click at [309, 45] on button "Pause: cbe64g9t4o1cl02sihb0.mp4" at bounding box center [309, 45] width 1 height 1
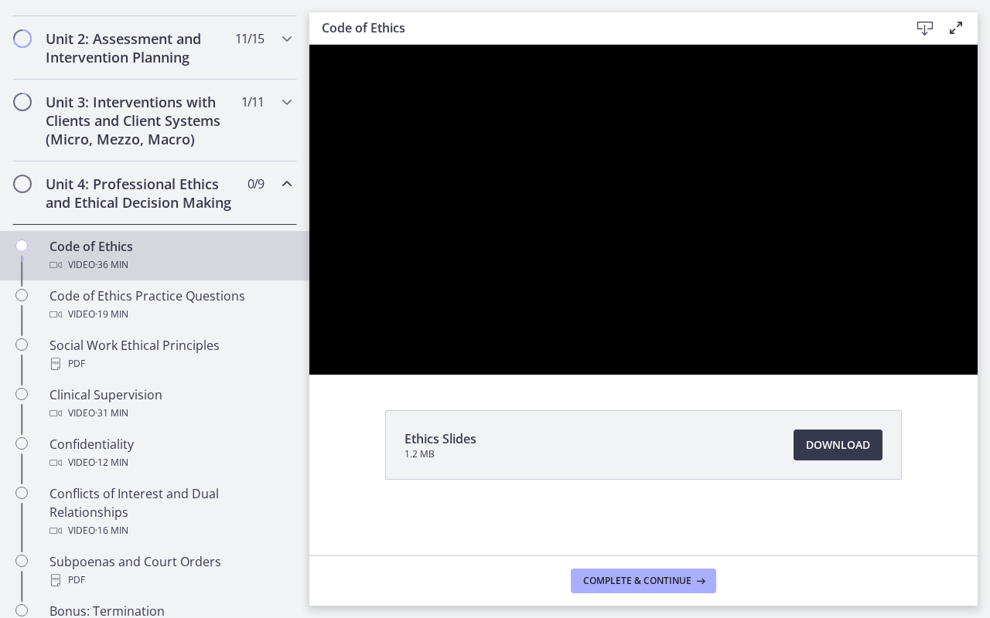
click at [309, 45] on button "Pause: cbe64g9t4o1cl02sihb0.mp4" at bounding box center [309, 45] width 1 height 1
click at [309, 45] on button "Play Video: cbe64g9t4o1cl02sihb0.mp4" at bounding box center [309, 45] width 1 height 1
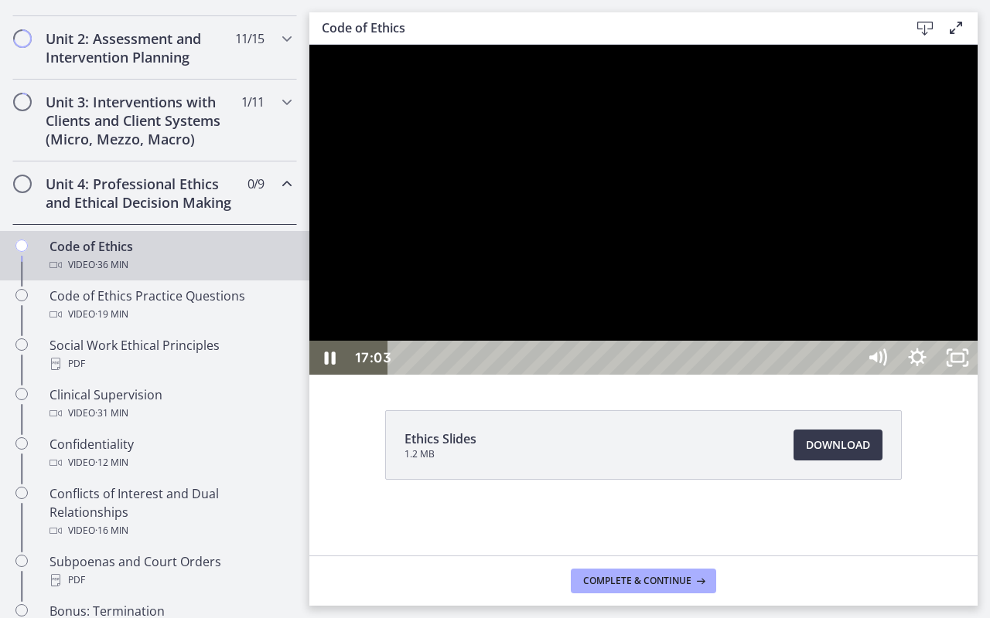
click at [309, 45] on button "Pause: cbe64g9t4o1cl02sihb0.mp4" at bounding box center [309, 45] width 1 height 1
click at [309, 45] on button "Play Video: cbe64g9t4o1cl02sihb0.mp4" at bounding box center [309, 45] width 1 height 1
click at [309, 45] on button "Pause: cbe64g9t4o1cl02sihb0.mp4" at bounding box center [309, 45] width 1 height 1
click at [309, 45] on button "Play Video: cbe64g9t4o1cl02sihb0.mp4" at bounding box center [309, 45] width 1 height 1
click at [309, 45] on button "Pause: cbe64g9t4o1cl02sihb0.mp4" at bounding box center [309, 45] width 1 height 1
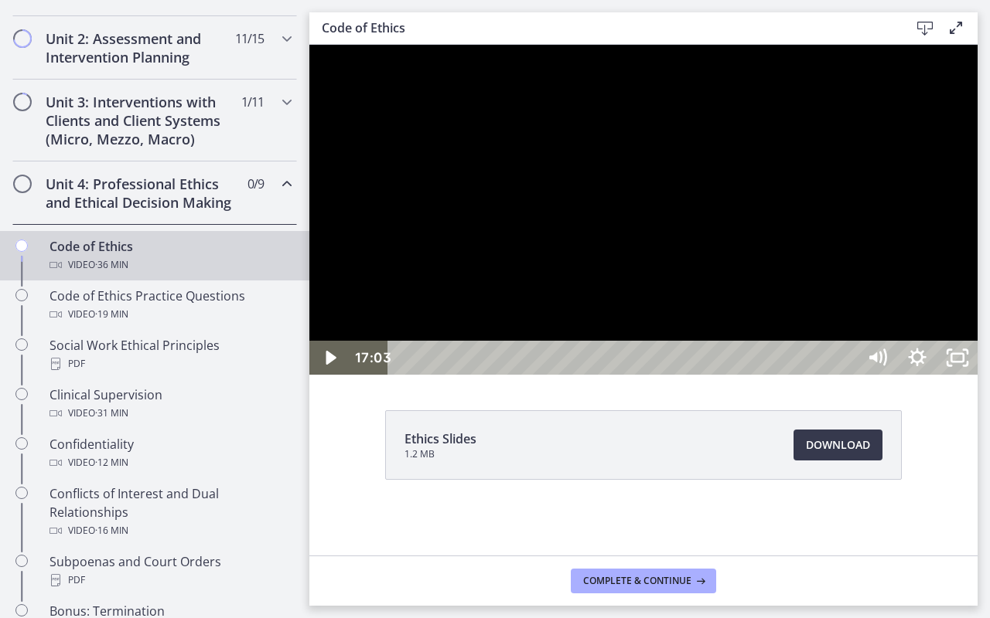
click at [309, 45] on button "Play Video: cbe64g9t4o1cl02sihb0.mp4" at bounding box center [309, 45] width 1 height 1
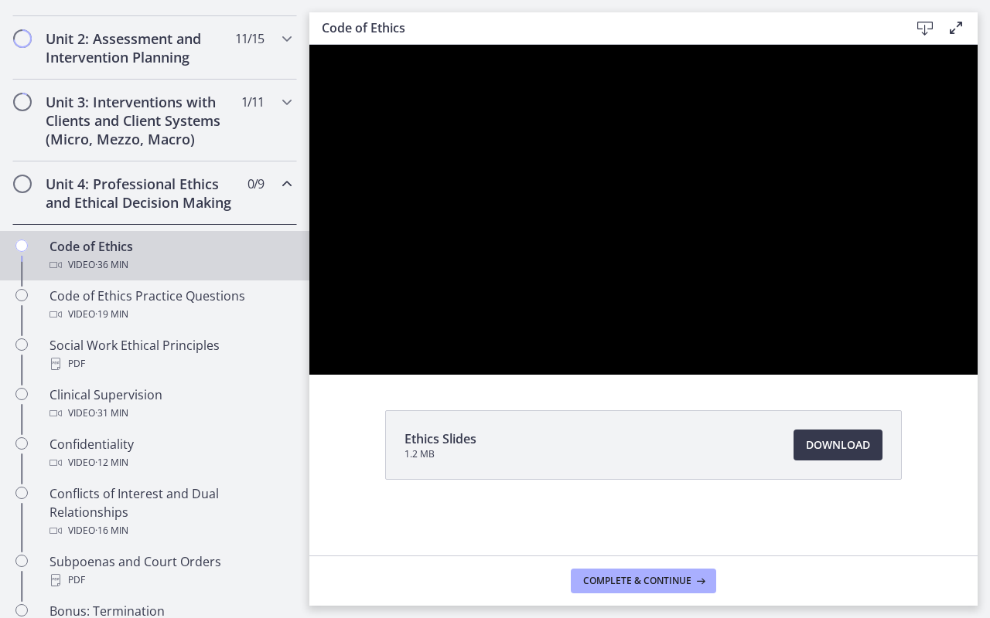
click at [309, 45] on button "Play Video: cbe64g9t4o1cl02sihb0.mp4" at bounding box center [309, 45] width 1 height 1
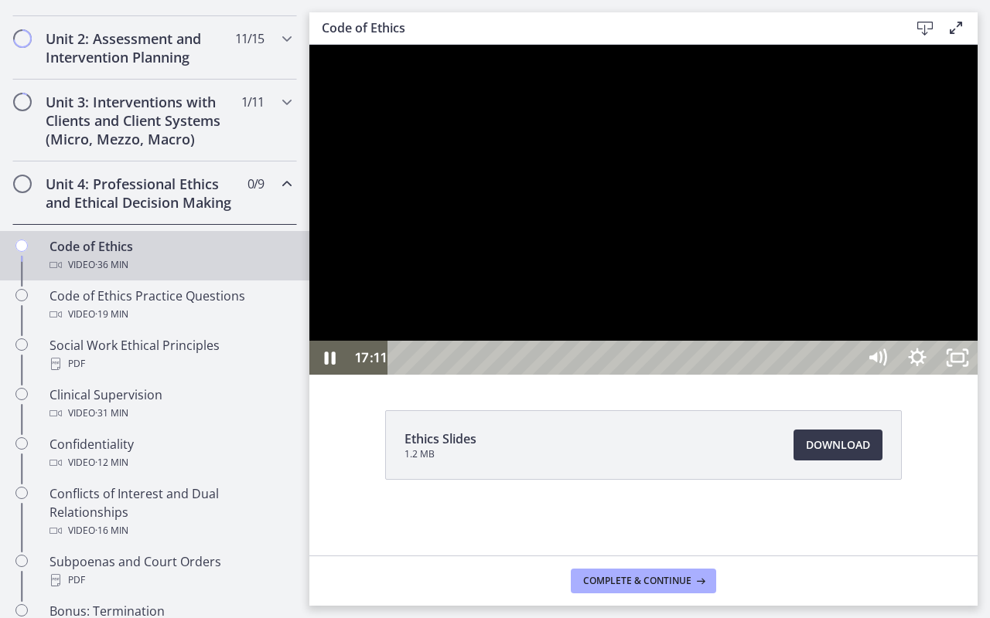
click at [309, 45] on button "Pause: cbe64g9t4o1cl02sihb0.mp4" at bounding box center [309, 45] width 1 height 1
click at [309, 45] on button "Play Video: cbe64g9t4o1cl02sihb0.mp4" at bounding box center [309, 45] width 1 height 1
click at [309, 45] on button "Pause: cbe64g9t4o1cl02sihb0.mp4" at bounding box center [309, 45] width 1 height 1
click at [309, 45] on button "Play Video: cbe64g9t4o1cl02sihb0.mp4" at bounding box center [309, 45] width 1 height 1
click at [724, 375] on div at bounding box center [643, 210] width 668 height 330
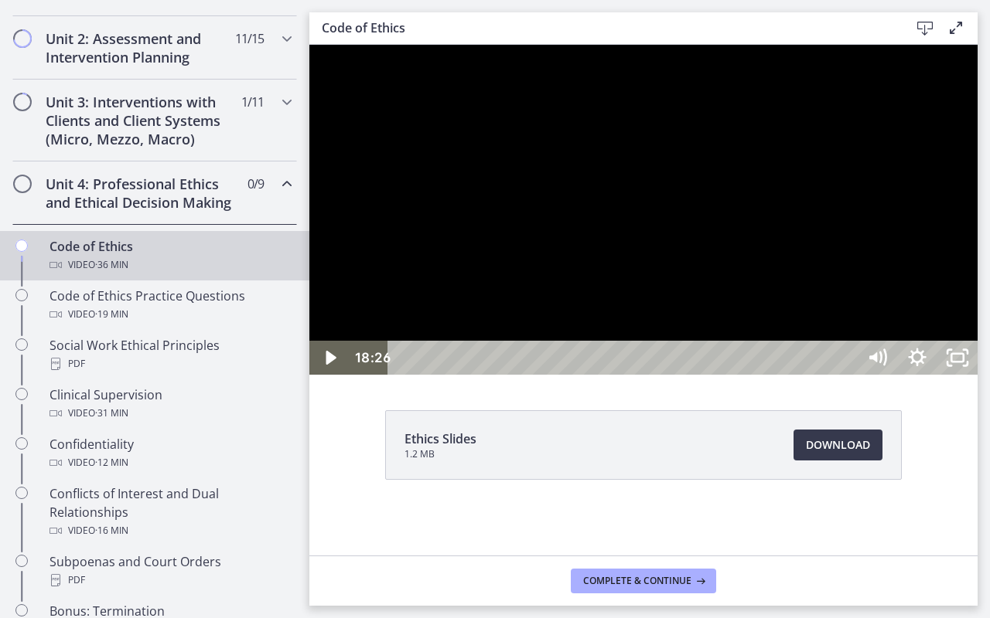
click at [724, 375] on div at bounding box center [643, 210] width 668 height 330
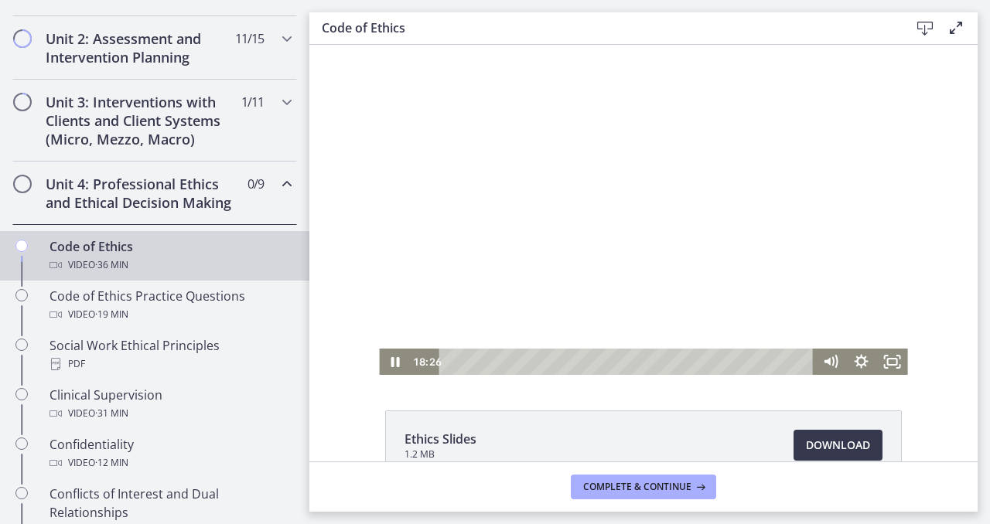
click at [414, 240] on div at bounding box center [643, 210] width 528 height 330
click at [896, 359] on icon "Fullscreen" at bounding box center [892, 362] width 37 height 32
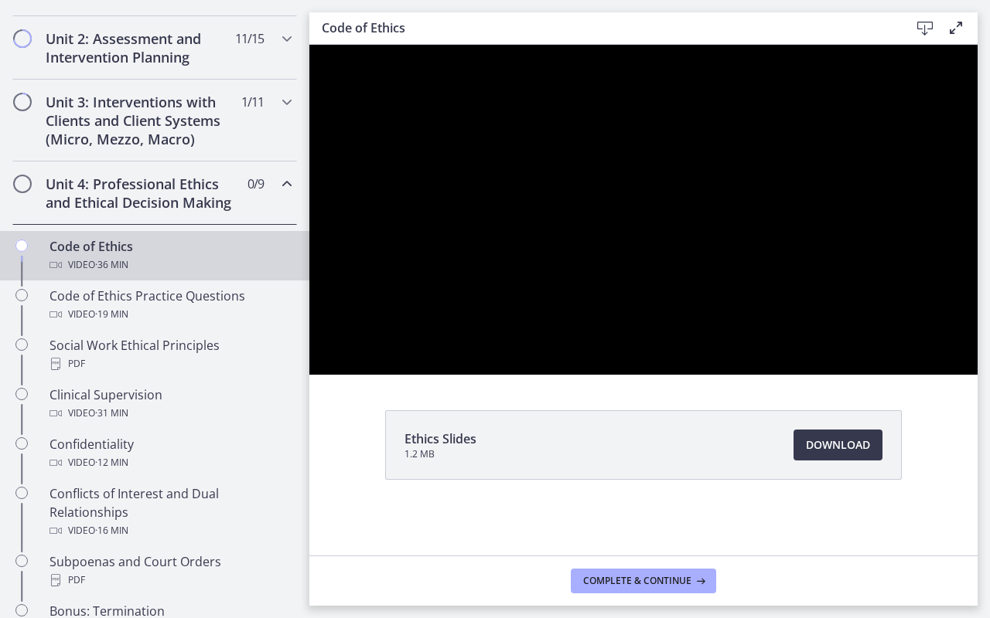
click at [937, 341] on button "Unfullscreen" at bounding box center [957, 358] width 40 height 34
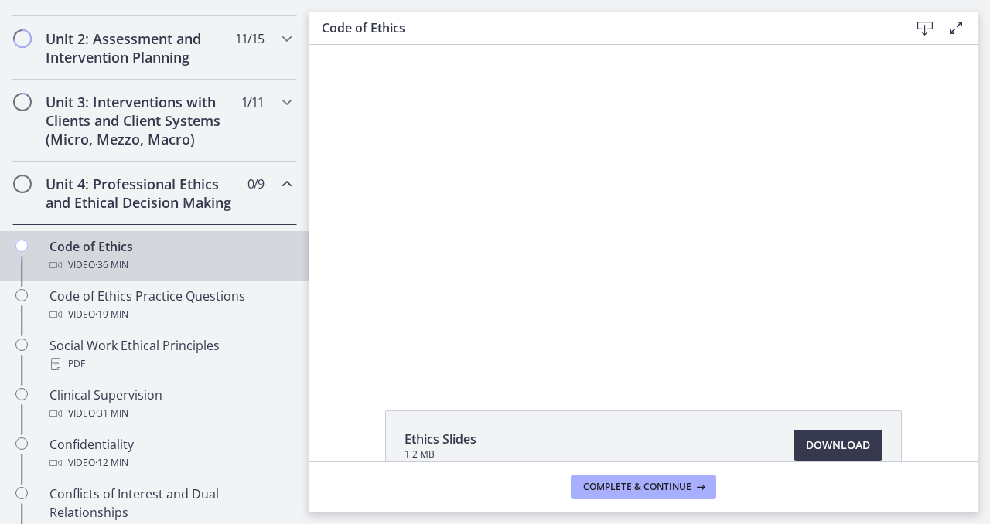
click at [946, 349] on button "Fullscreen" at bounding box center [961, 362] width 31 height 26
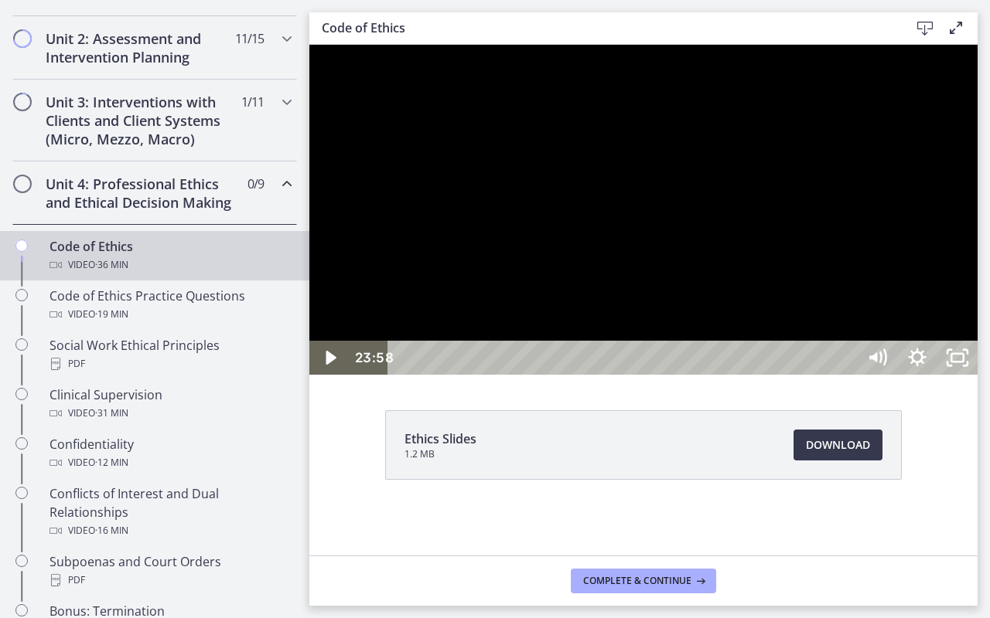
click at [977, 373] on div at bounding box center [643, 210] width 668 height 330
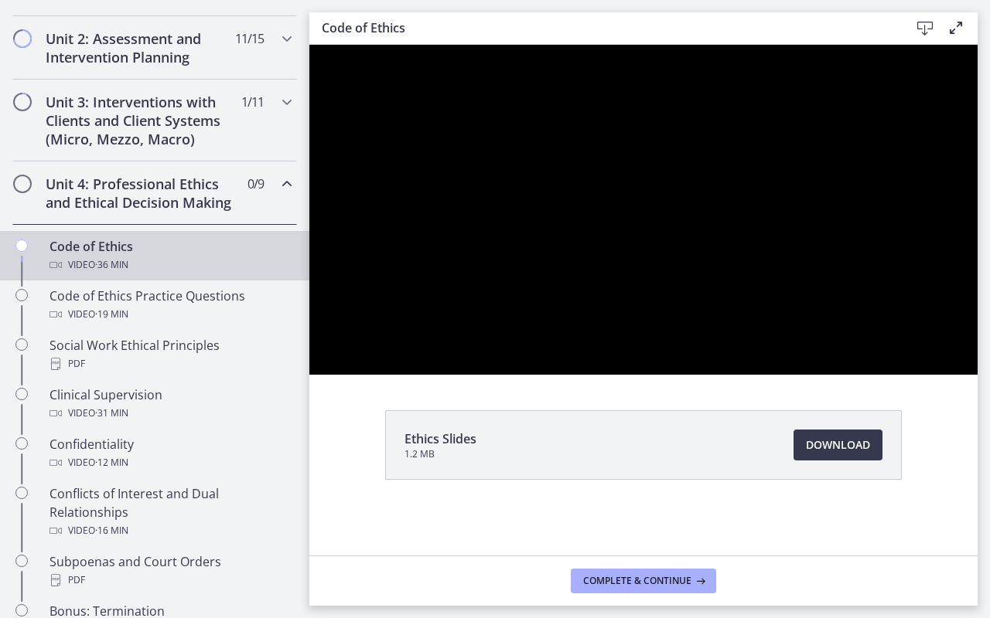
click at [309, 45] on button "Pause: cbe64g9t4o1cl02sihb0.mp4" at bounding box center [309, 45] width 1 height 1
click at [309, 45] on button "Play Video: cbe64g9t4o1cl02sihb0.mp4" at bounding box center [309, 45] width 1 height 1
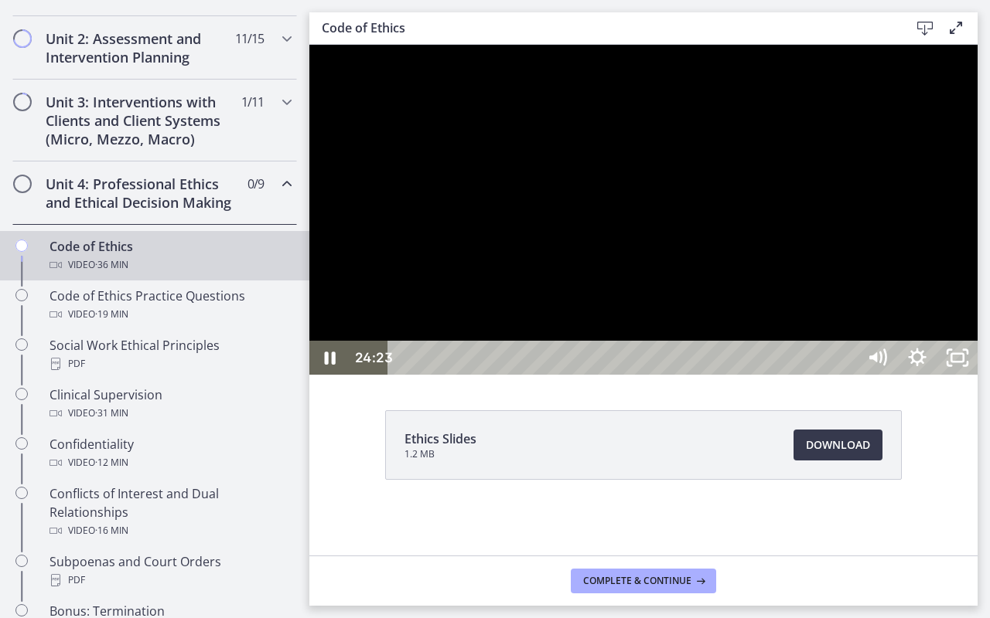
click at [309, 45] on button "Pause: cbe64g9t4o1cl02sihb0.mp4" at bounding box center [309, 45] width 1 height 1
click at [309, 45] on button "Play Video: cbe64g9t4o1cl02sihb0.mp4" at bounding box center [309, 45] width 1 height 1
click at [977, 375] on div at bounding box center [643, 210] width 668 height 330
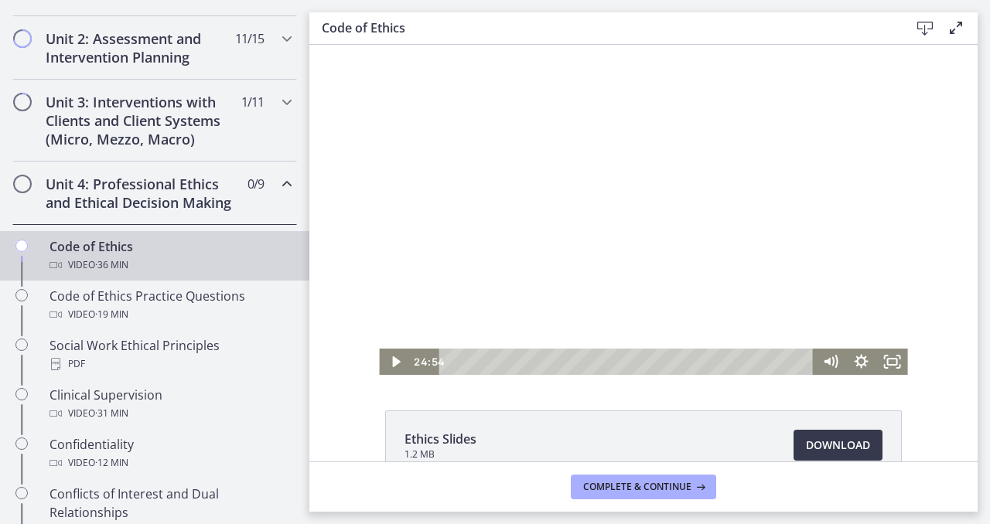
click at [734, 333] on div at bounding box center [643, 210] width 528 height 330
click at [789, 340] on div "Click for sound @keyframes VOLUME_SMALL_WAVE_FLASH { 0% { opacity: 0; } 33% { o…" at bounding box center [643, 210] width 528 height 330
click at [894, 367] on icon "Fullscreen" at bounding box center [892, 362] width 37 height 32
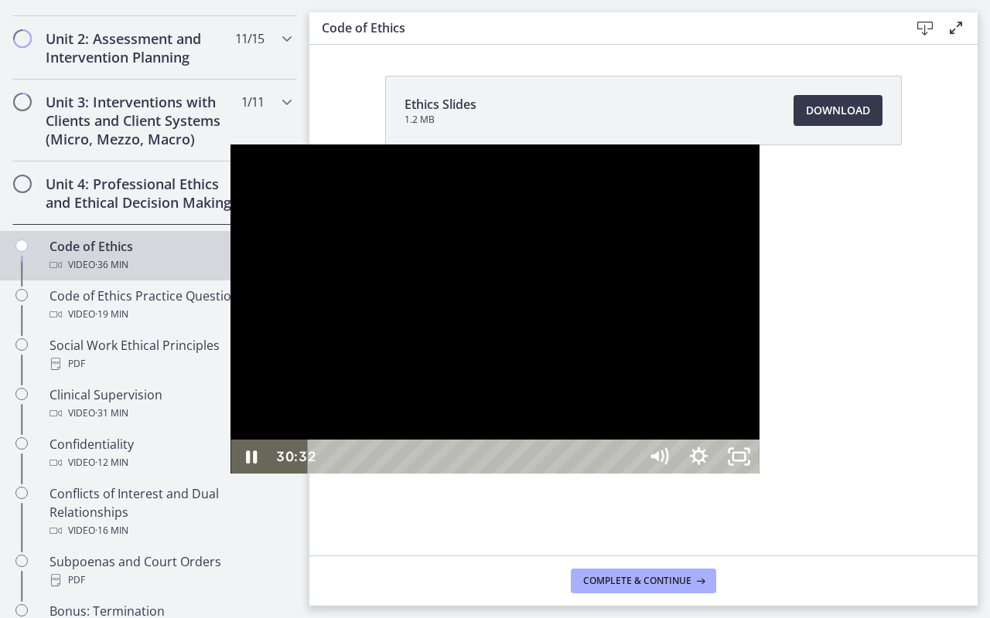
click at [628, 474] on div "30:32" at bounding box center [474, 457] width 305 height 34
click at [628, 474] on div "28:42" at bounding box center [474, 457] width 305 height 34
click at [628, 474] on div "26:42" at bounding box center [474, 457] width 305 height 34
click at [597, 175] on div at bounding box center [494, 310] width 528 height 330
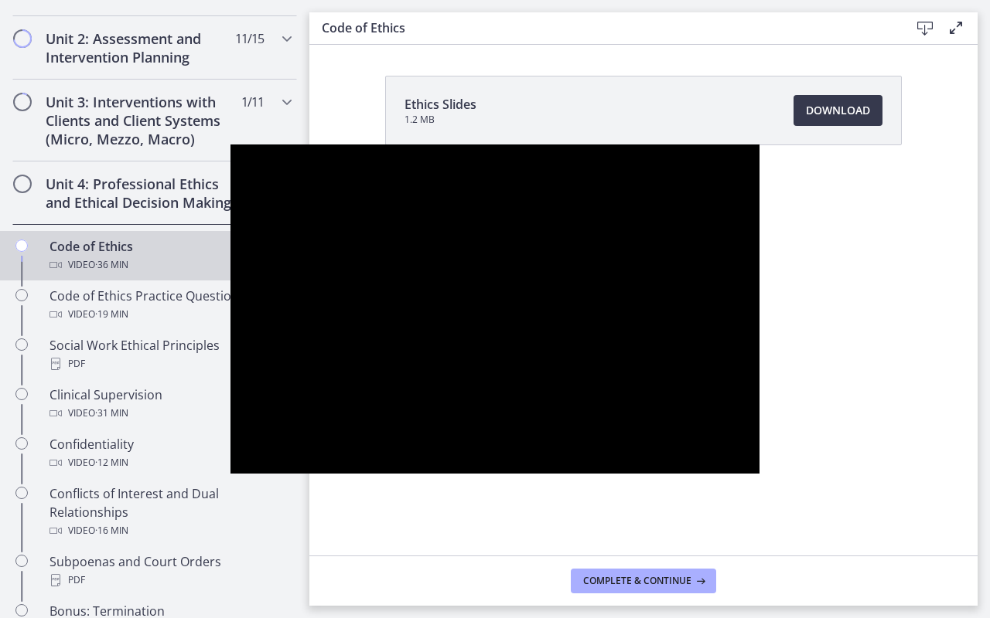
click at [230, 145] on button "Pause: cbe64g9t4o1cl02sihb0.mp4" at bounding box center [230, 145] width 1 height 1
click at [230, 145] on button "Play Video: cbe64g9t4o1cl02sihb0.mp4" at bounding box center [230, 145] width 1 height 1
click at [230, 145] on button "Pause: cbe64g9t4o1cl02sihb0.mp4" at bounding box center [230, 145] width 1 height 1
click at [230, 145] on button "Play Video: cbe64g9t4o1cl02sihb0.mp4" at bounding box center [230, 145] width 1 height 1
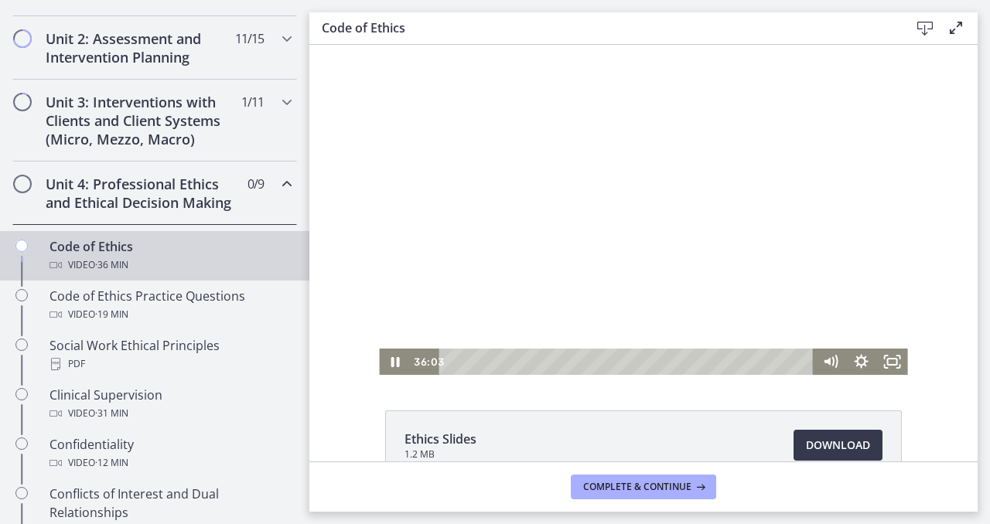
click at [402, 106] on div at bounding box center [643, 210] width 528 height 330
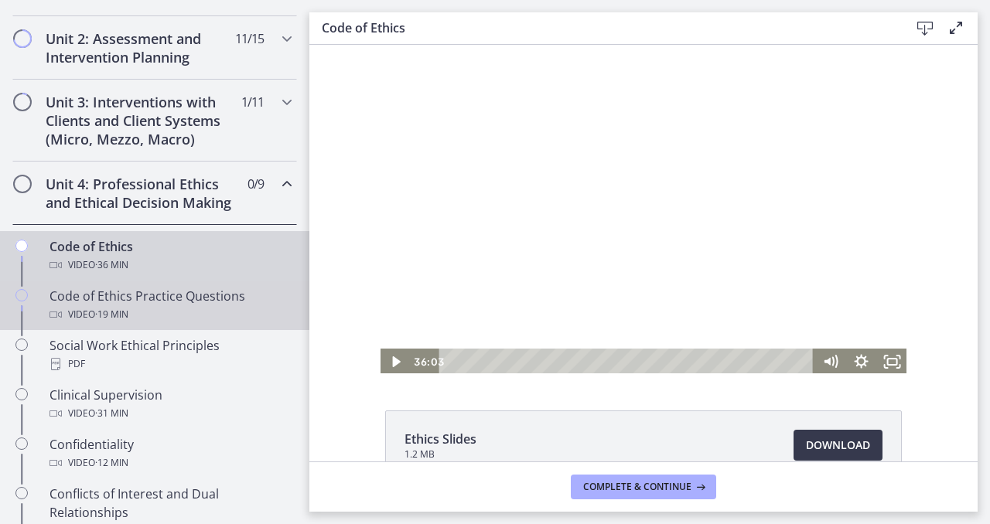
click at [199, 318] on div "Video · 19 min" at bounding box center [169, 314] width 241 height 19
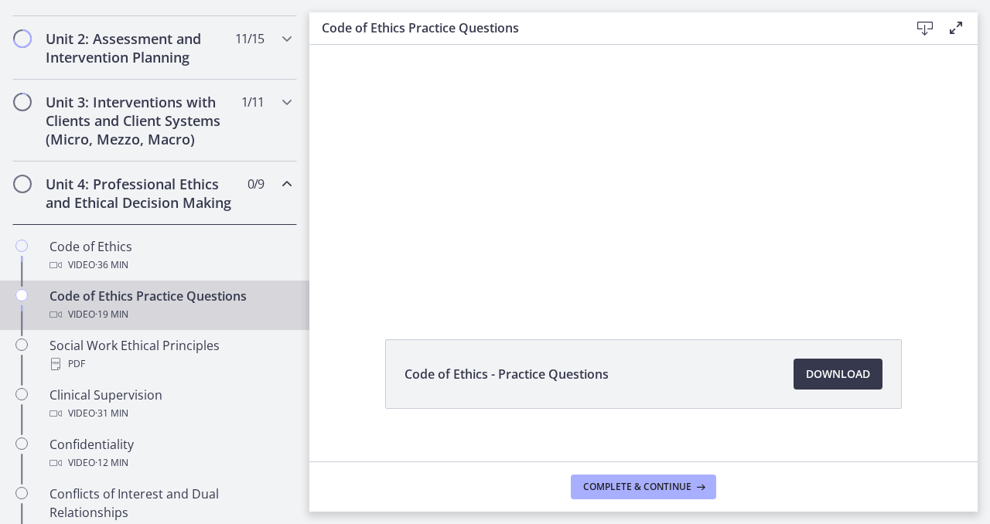
scroll to position [81, 0]
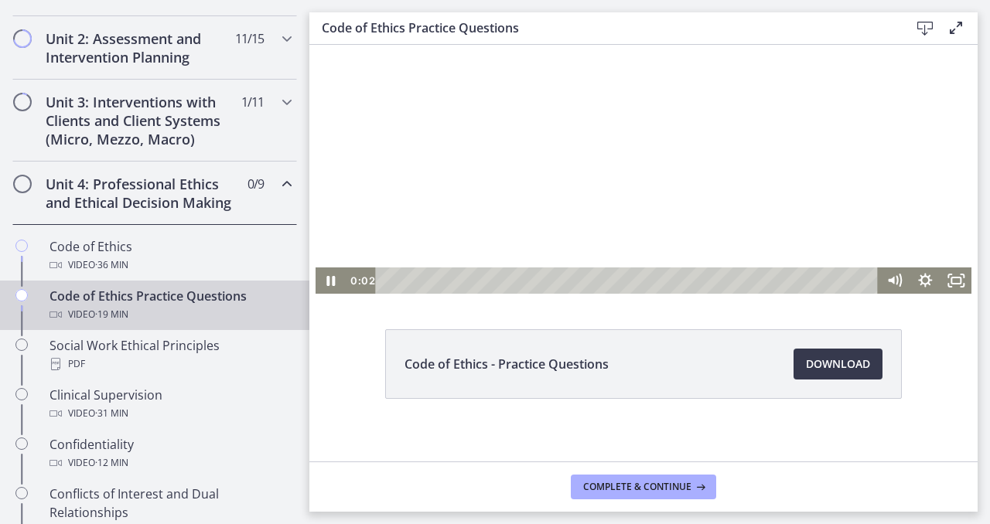
click at [697, 133] on div at bounding box center [643, 129] width 656 height 330
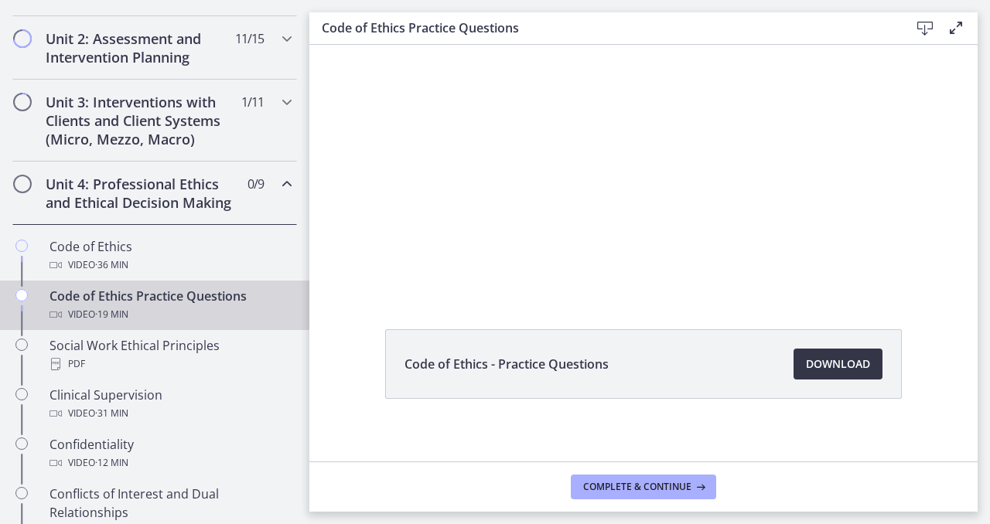
click at [840, 359] on span "Download Opens in a new window" at bounding box center [838, 364] width 64 height 19
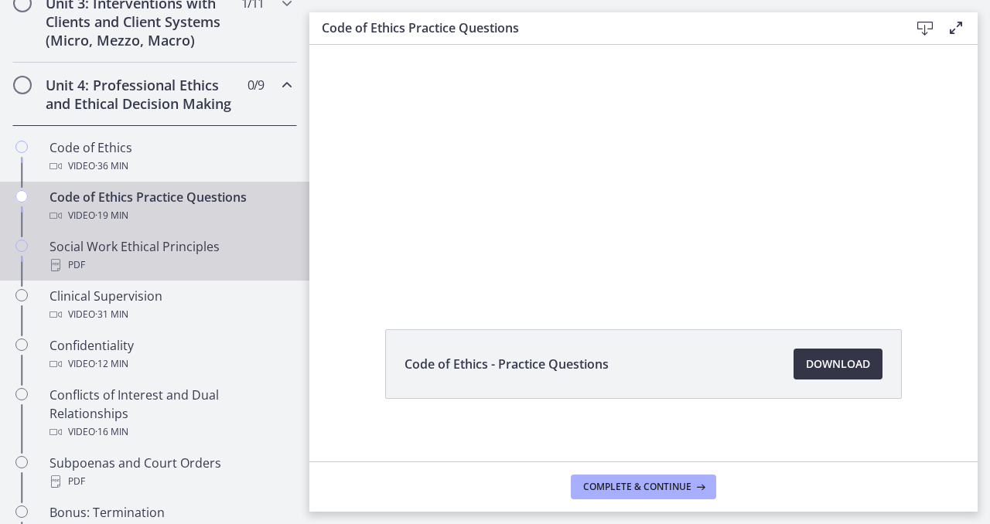
scroll to position [624, 0]
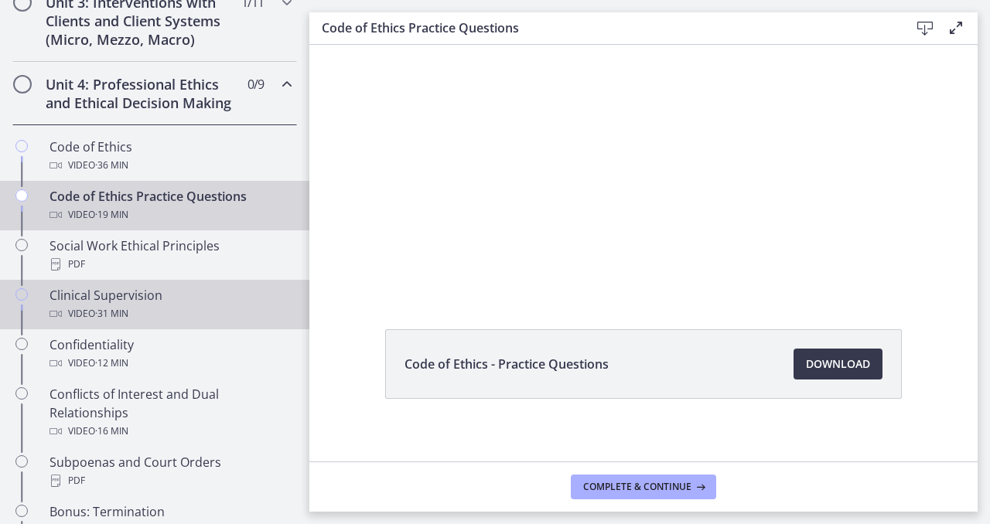
click at [183, 284] on link "Clinical Supervision Video · 31 min" at bounding box center [154, 304] width 309 height 49
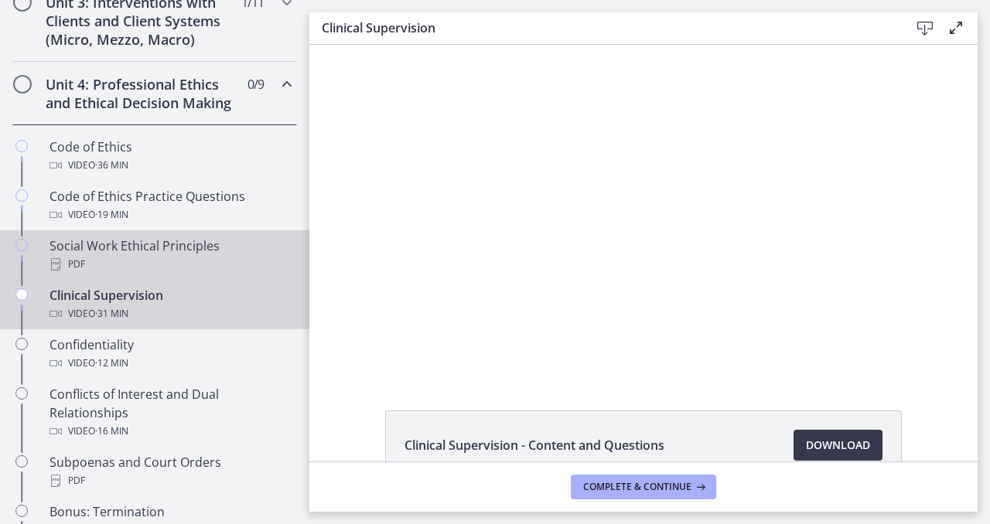
click at [188, 264] on div "PDF" at bounding box center [169, 264] width 241 height 19
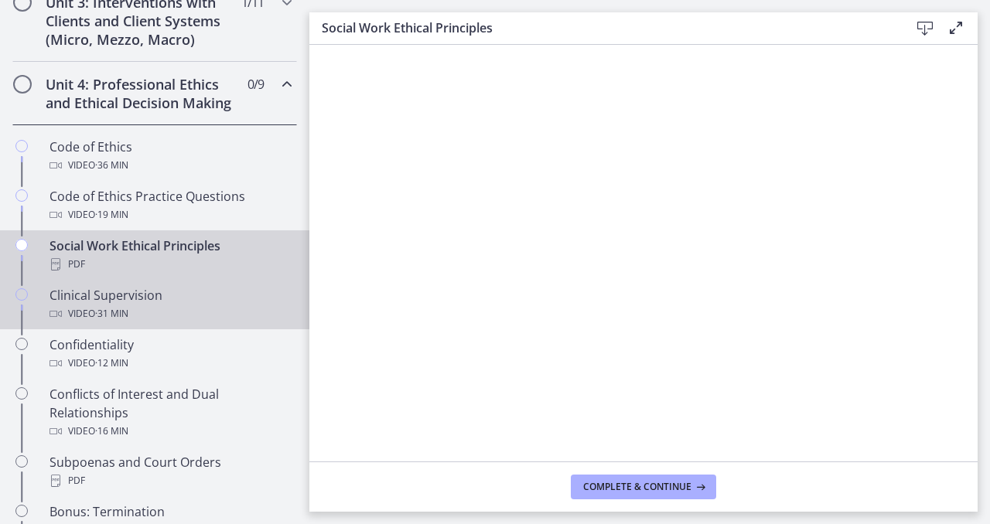
click at [213, 312] on div "Video · 31 min" at bounding box center [169, 314] width 241 height 19
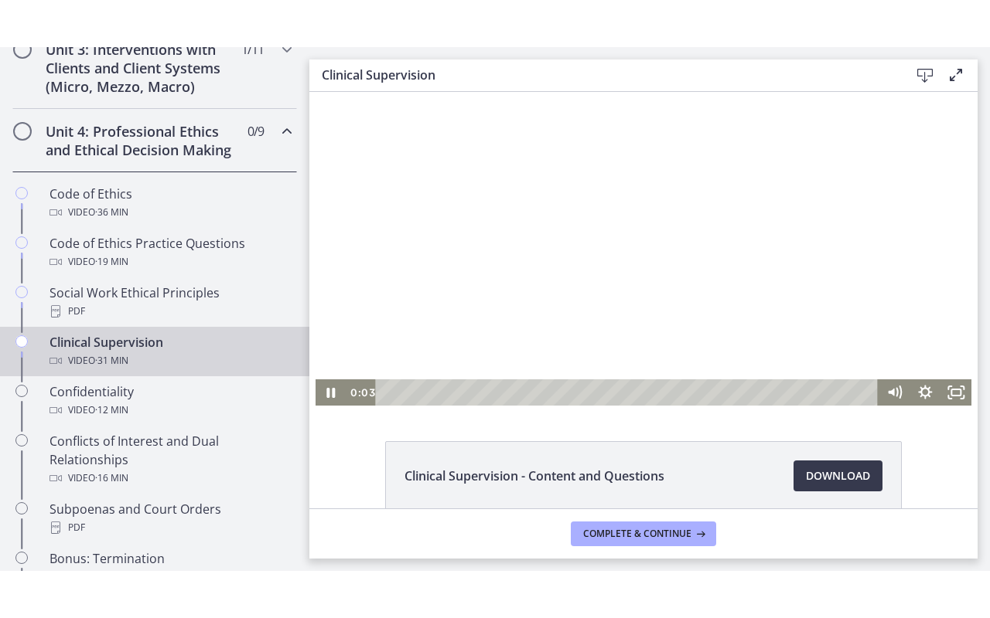
scroll to position [14, 0]
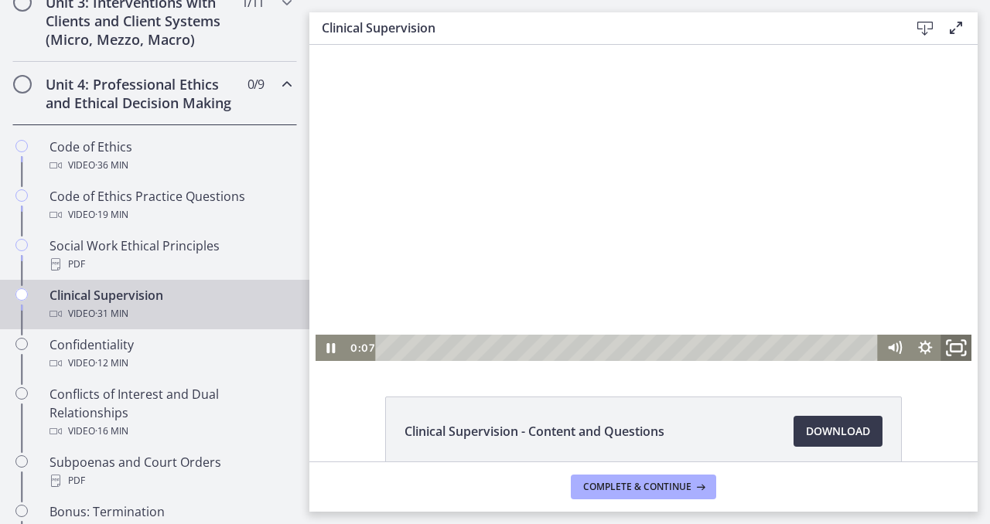
click at [959, 349] on icon "Fullscreen" at bounding box center [955, 348] width 37 height 32
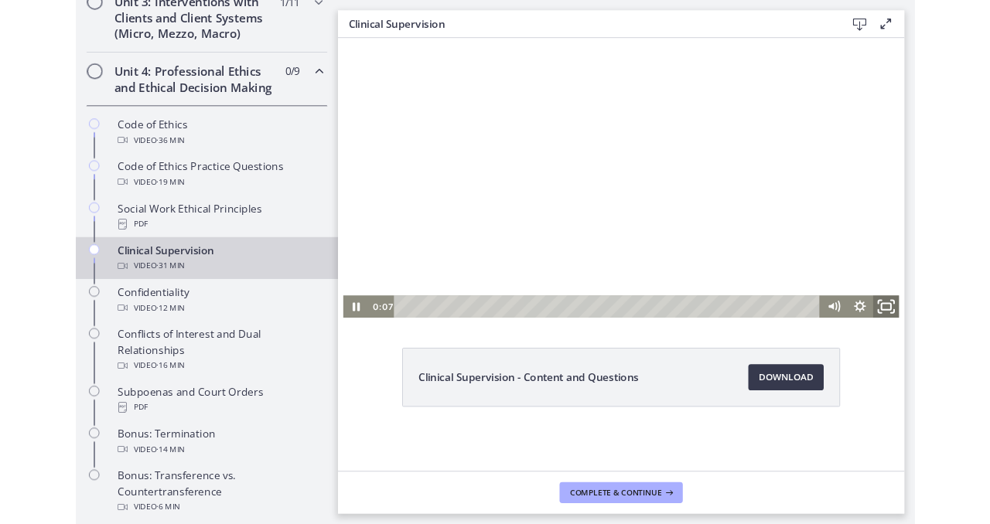
scroll to position [0, 0]
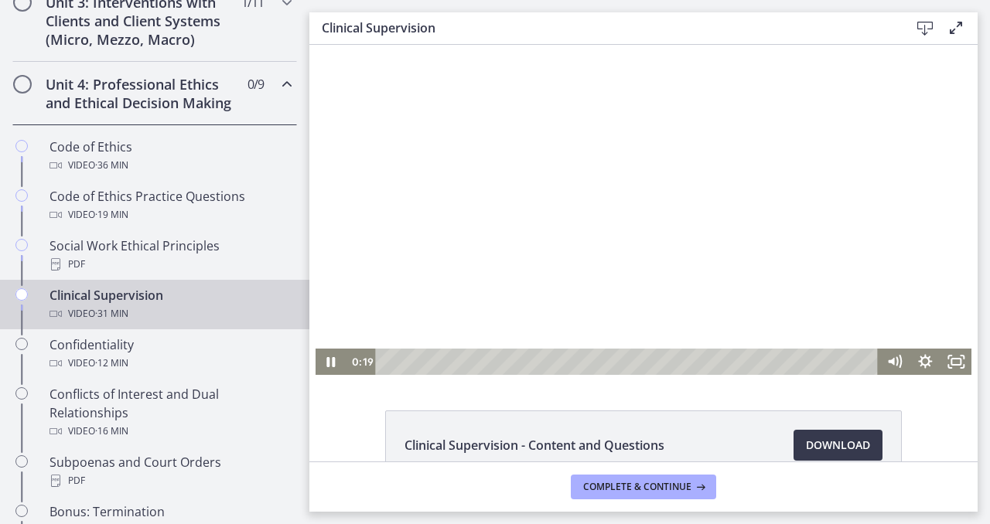
click at [766, 243] on div at bounding box center [643, 210] width 656 height 330
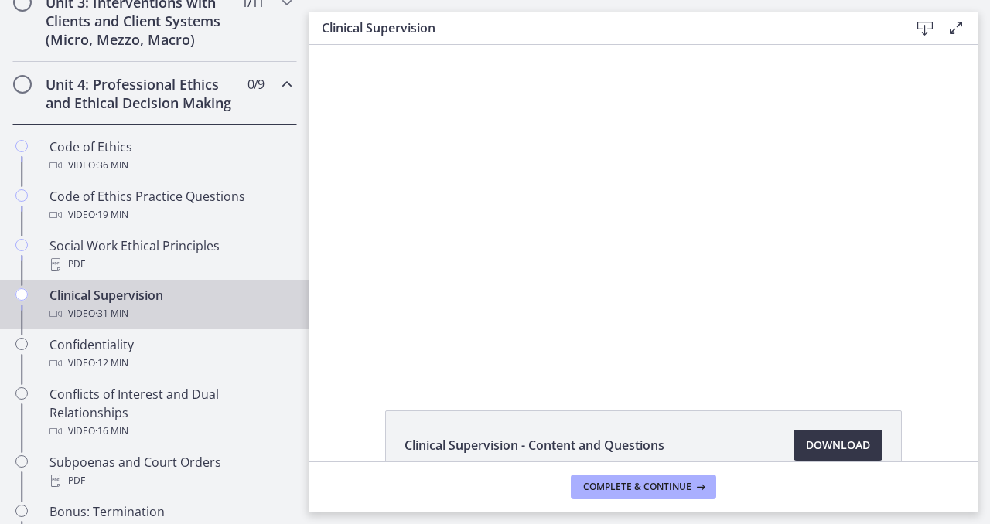
click at [821, 445] on span "Download Opens in a new window" at bounding box center [838, 445] width 64 height 19
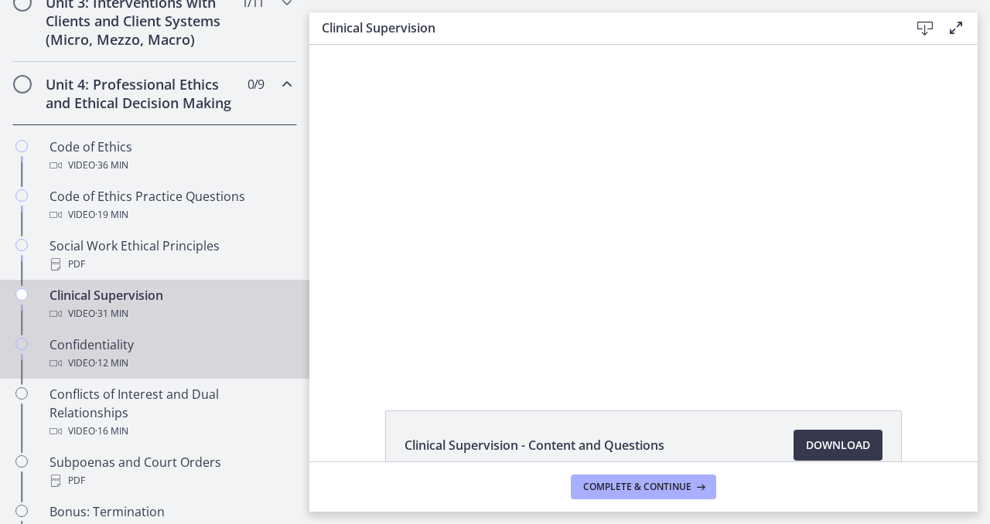
click at [218, 339] on div "Confidentiality Video · 12 min" at bounding box center [169, 354] width 241 height 37
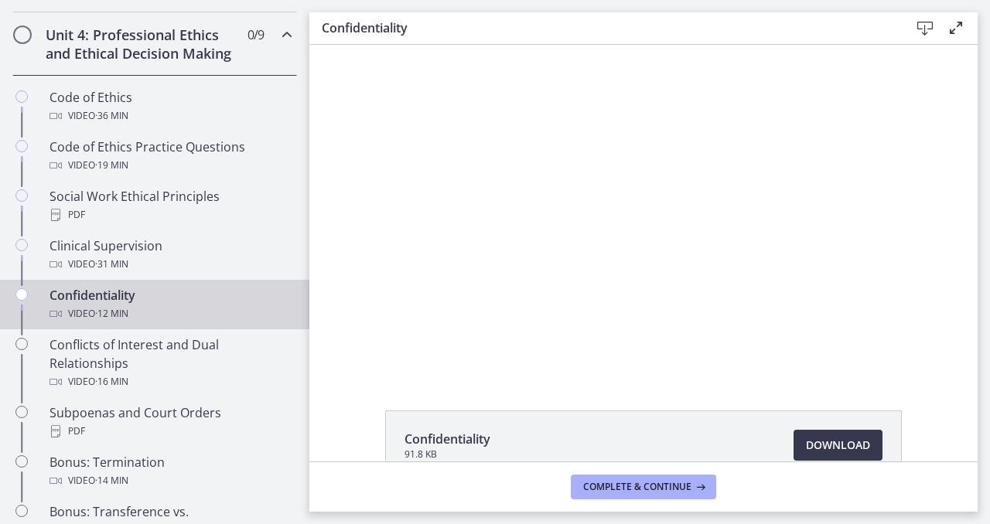
scroll to position [679, 0]
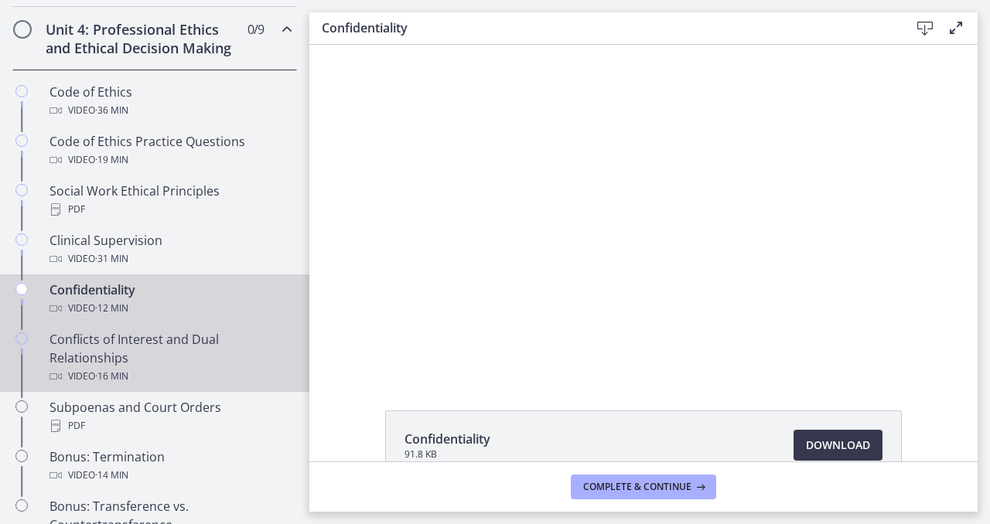
click at [218, 339] on div "Conflicts of Interest and Dual Relationships Video · 16 min" at bounding box center [169, 358] width 241 height 56
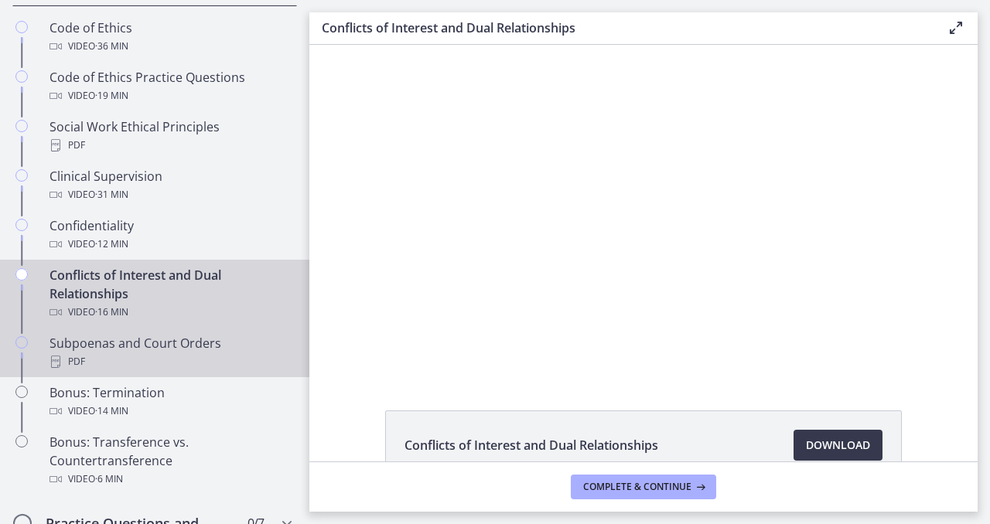
scroll to position [744, 0]
click at [216, 347] on div "Subpoenas and Court Orders PDF" at bounding box center [169, 351] width 241 height 37
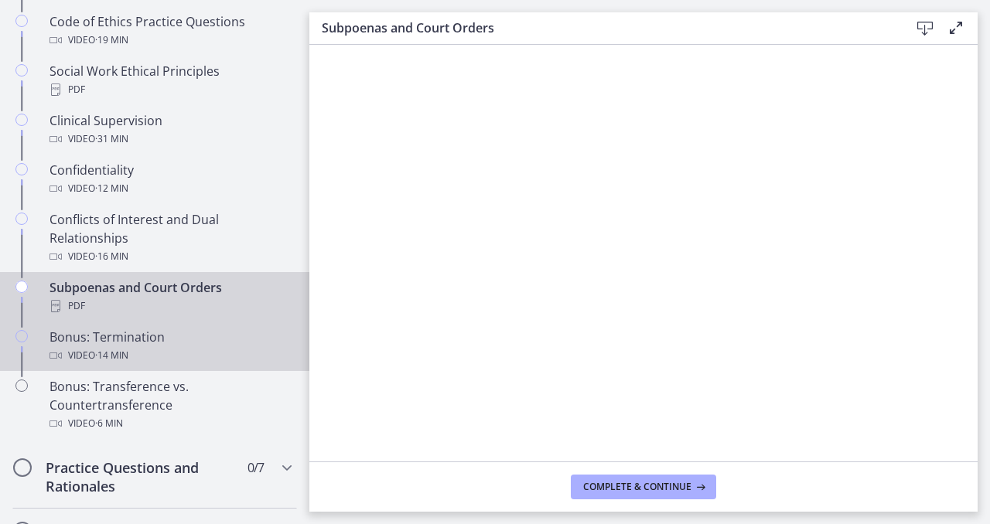
click at [216, 347] on div "Video · 14 min" at bounding box center [169, 355] width 241 height 19
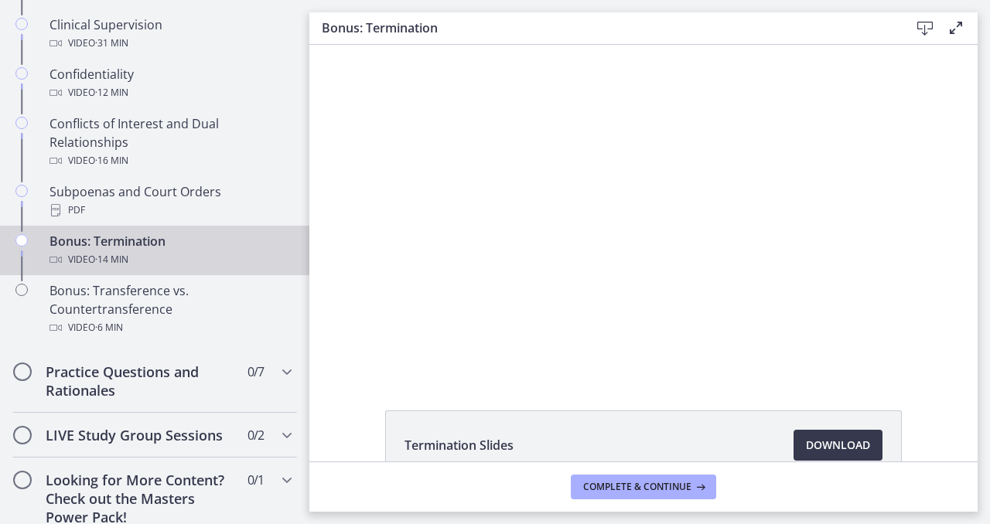
scroll to position [902, 0]
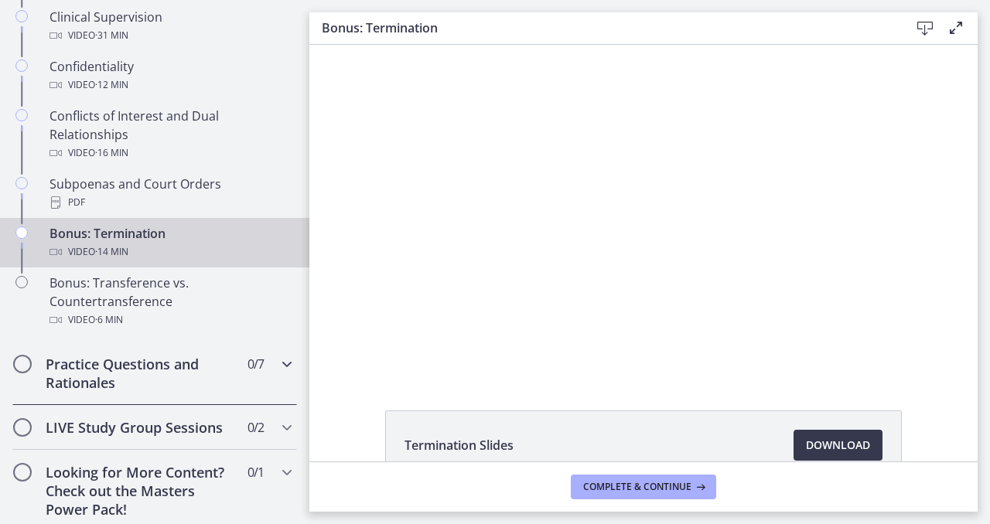
click at [204, 381] on h2 "Practice Questions and Rationales" at bounding box center [140, 373] width 189 height 37
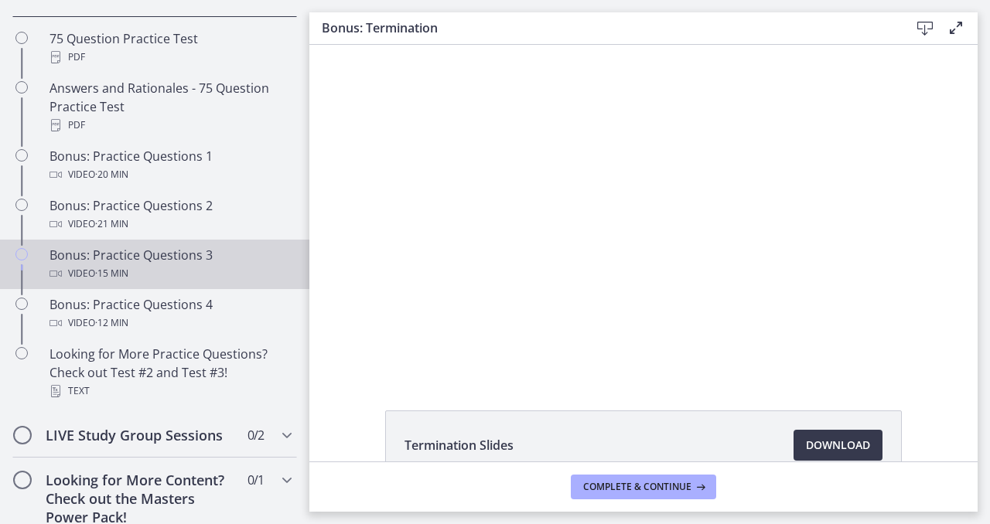
scroll to position [792, 0]
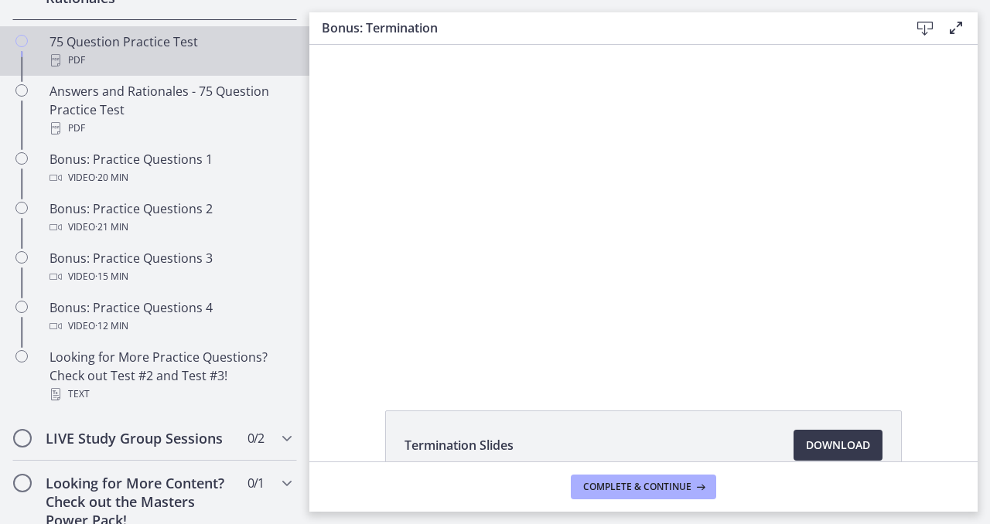
click at [246, 46] on div "75 Question Practice Test PDF" at bounding box center [169, 50] width 241 height 37
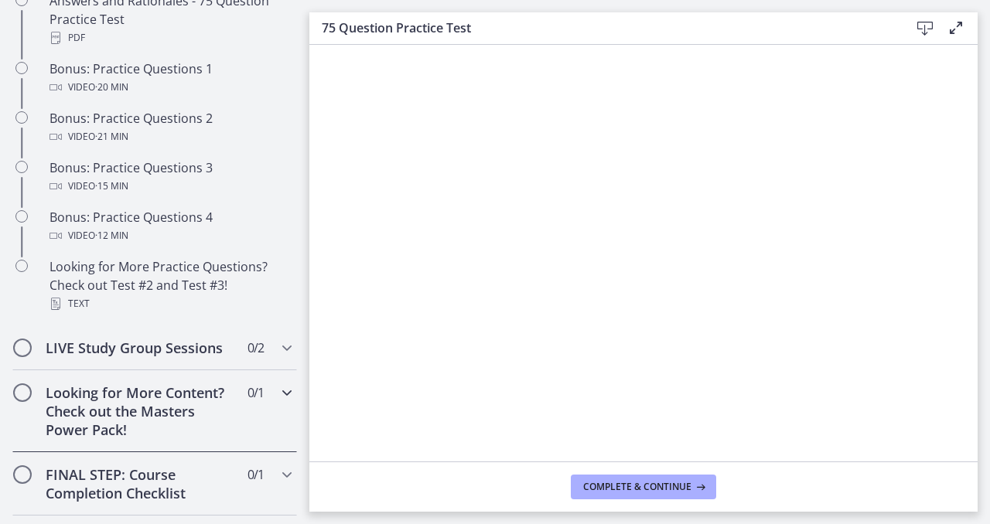
click at [259, 404] on div "Looking for More Content? Check out the Masters Power Pack! 0 / 1 Completed" at bounding box center [154, 411] width 285 height 82
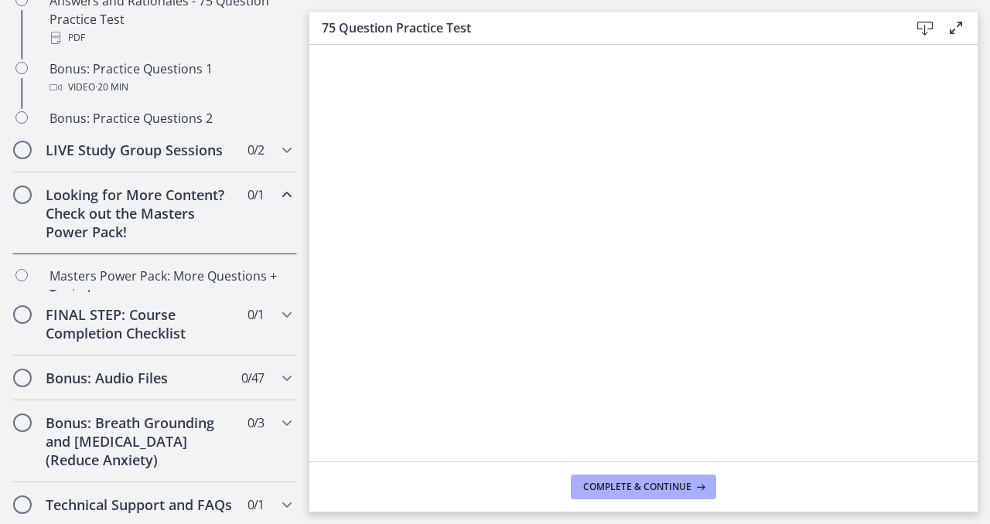
scroll to position [812, 0]
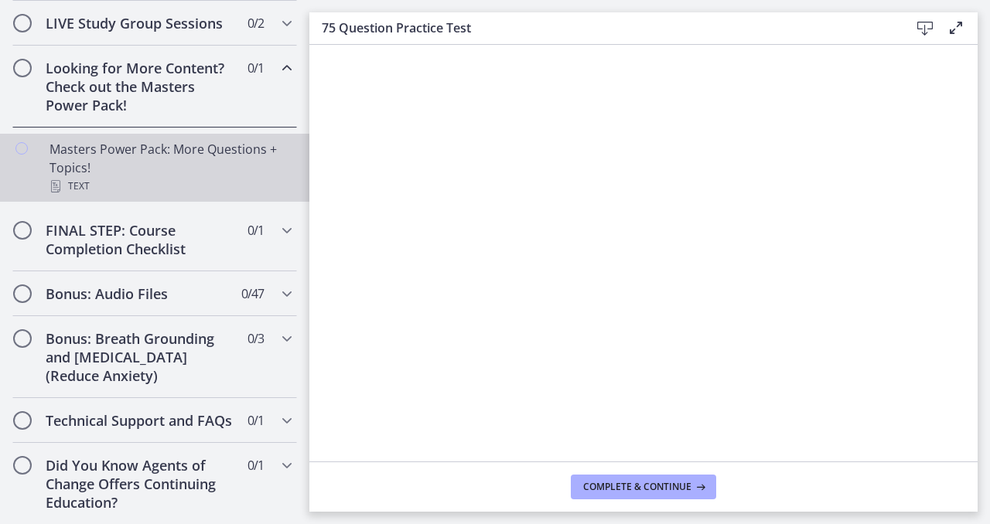
click at [260, 177] on div "Text" at bounding box center [169, 186] width 241 height 19
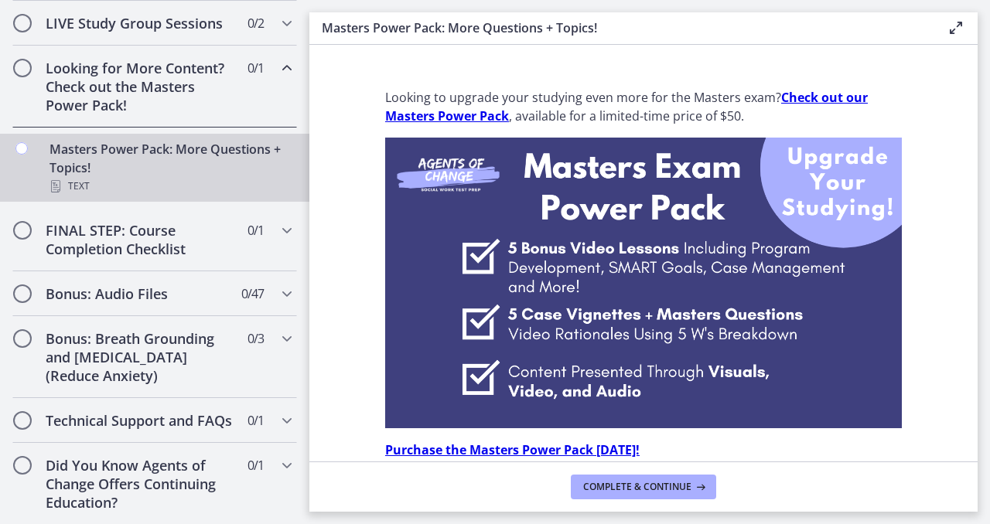
scroll to position [72, 0]
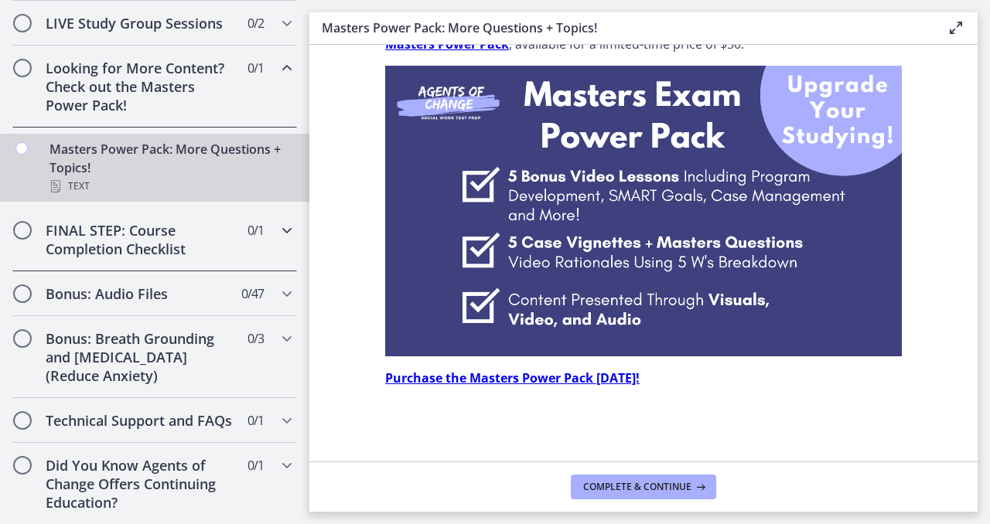
click at [234, 216] on div "FINAL STEP: Course Completion Checklist 0 / 1 Completed" at bounding box center [154, 239] width 285 height 63
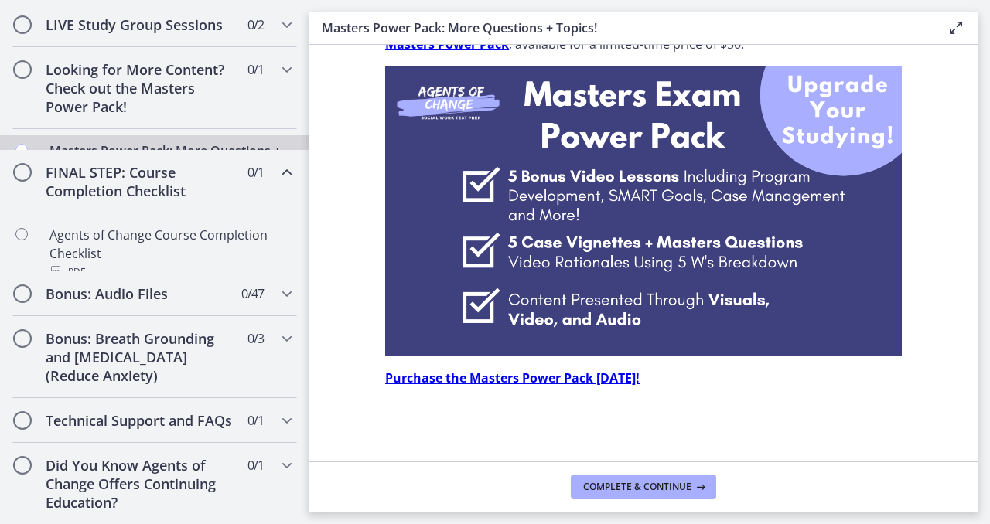
scroll to position [812, 0]
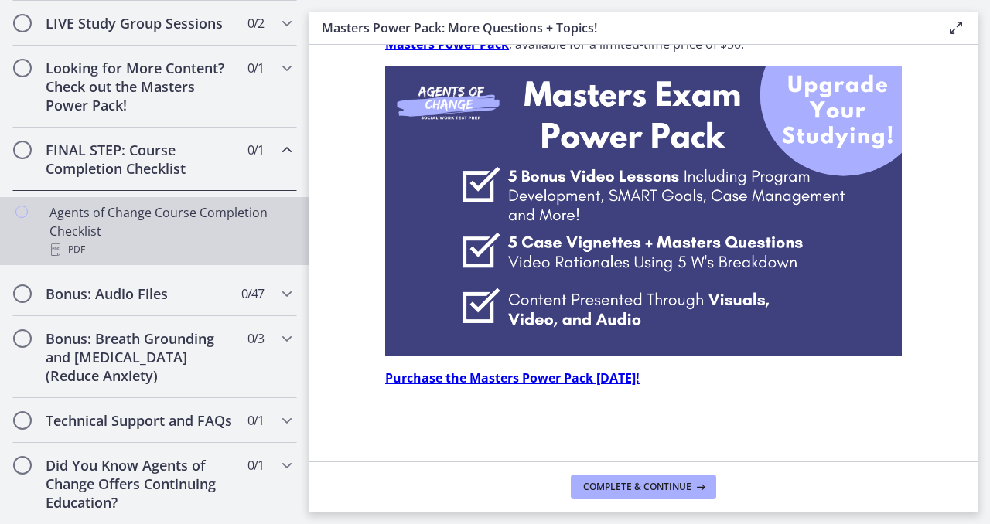
click at [227, 236] on div "Agents of Change Course Completion Checklist PDF" at bounding box center [169, 231] width 241 height 56
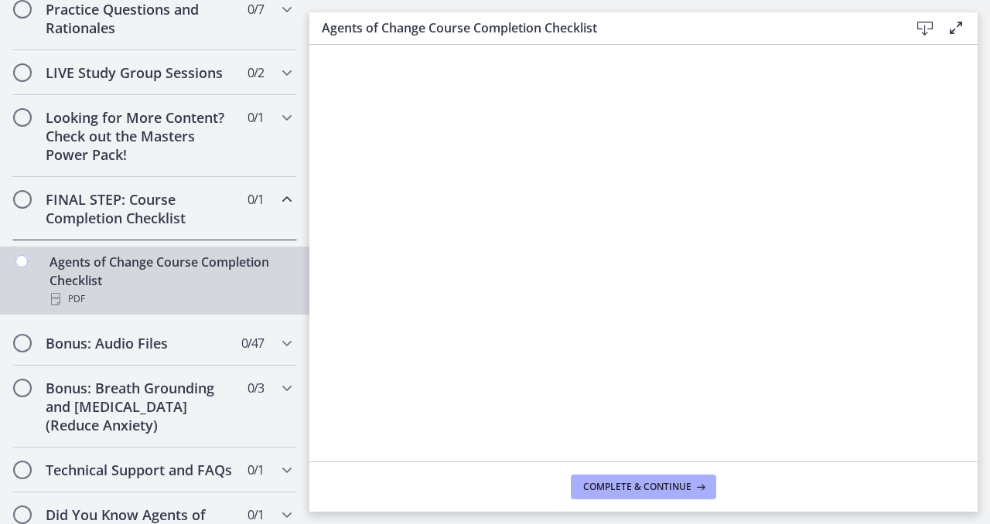
scroll to position [763, 0]
click at [137, 348] on h2 "Bonus: Audio Files" at bounding box center [140, 342] width 189 height 19
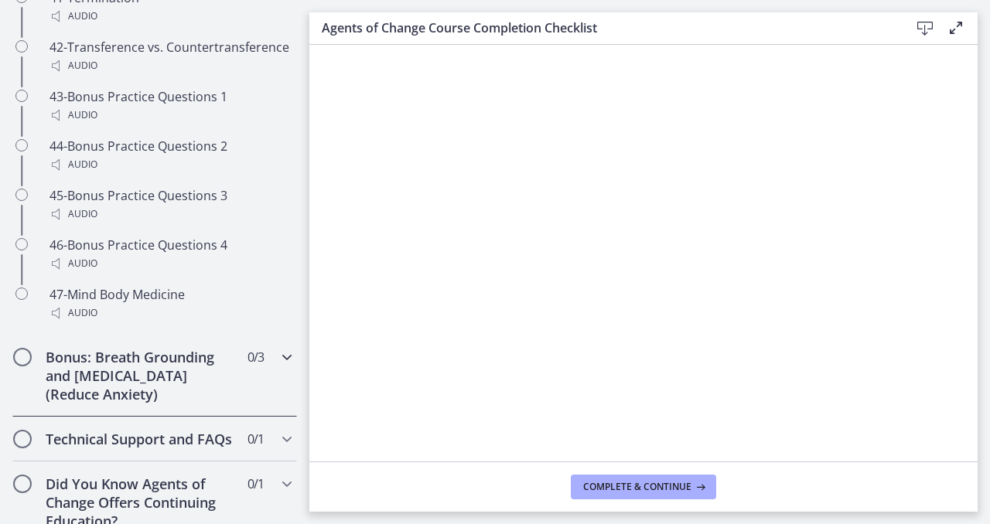
click at [131, 351] on h2 "Bonus: Breath Grounding and [MEDICAL_DATA] (Reduce Anxiety)" at bounding box center [140, 376] width 189 height 56
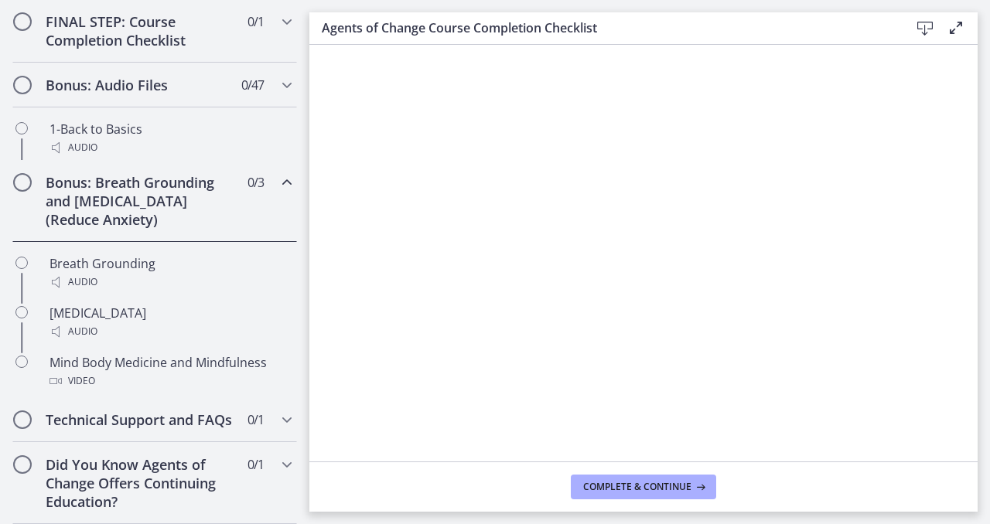
scroll to position [892, 0]
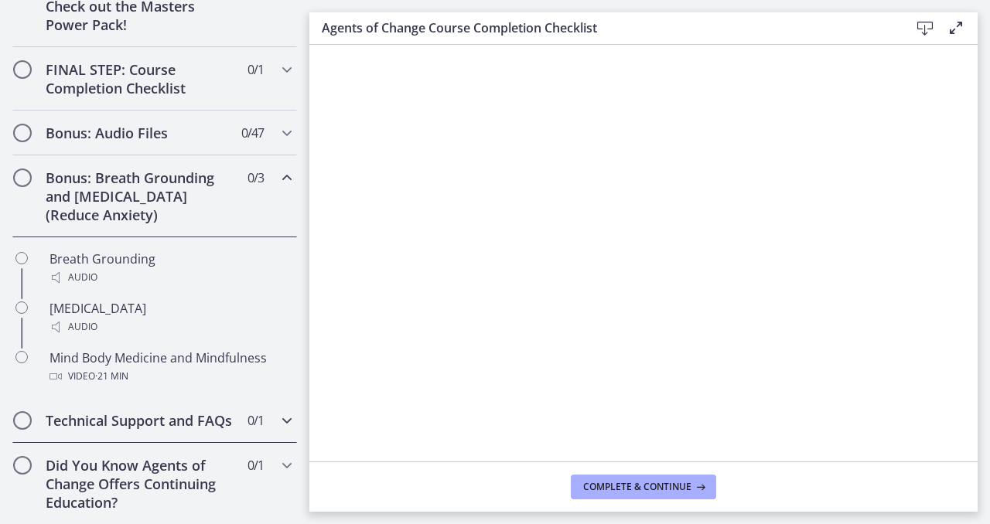
click at [136, 411] on h2 "Technical Support and FAQs" at bounding box center [140, 420] width 189 height 19
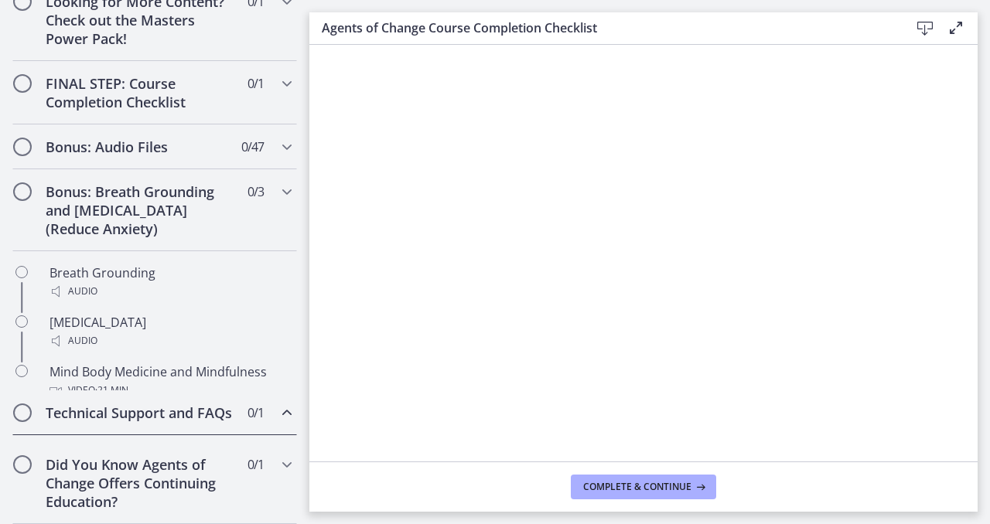
scroll to position [793, 0]
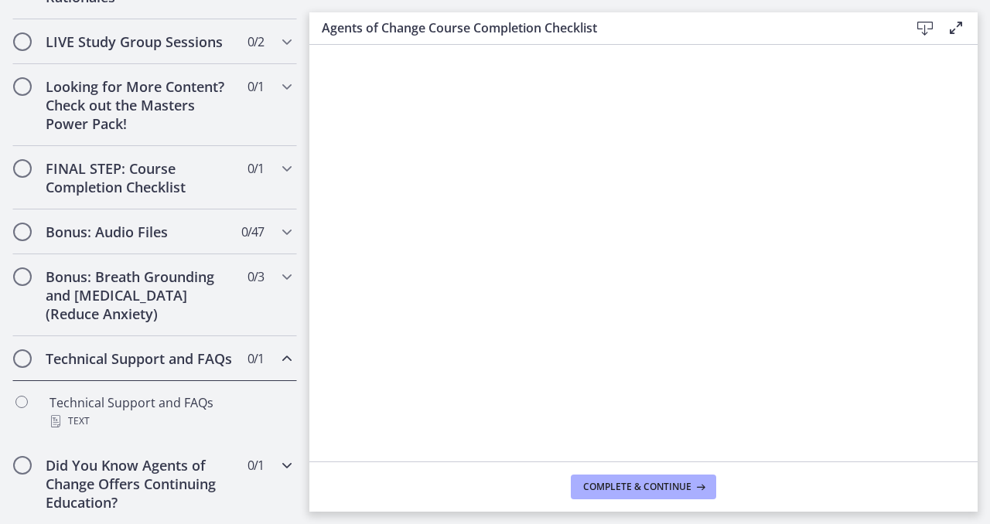
click at [124, 464] on h2 "Did You Know Agents of Change Offers Continuing Education?" at bounding box center [140, 484] width 189 height 56
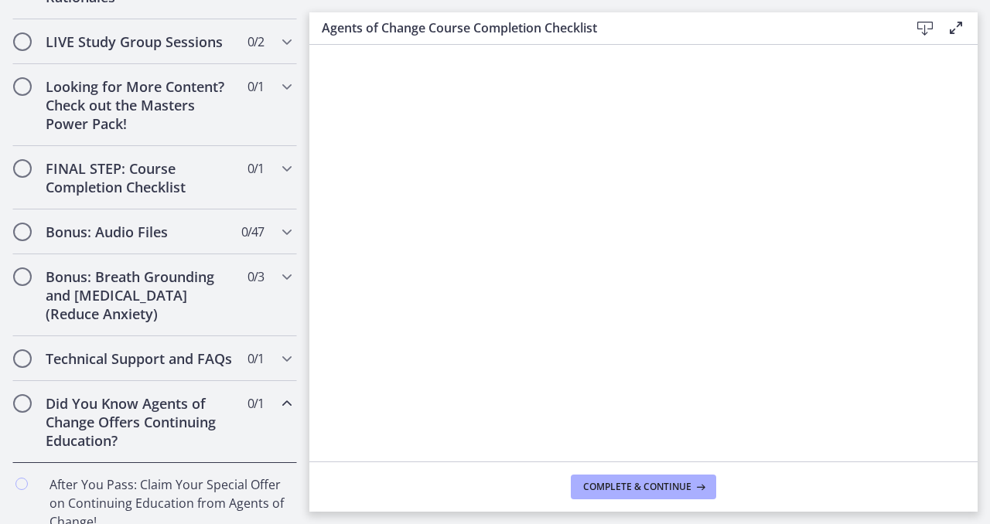
scroll to position [830, 0]
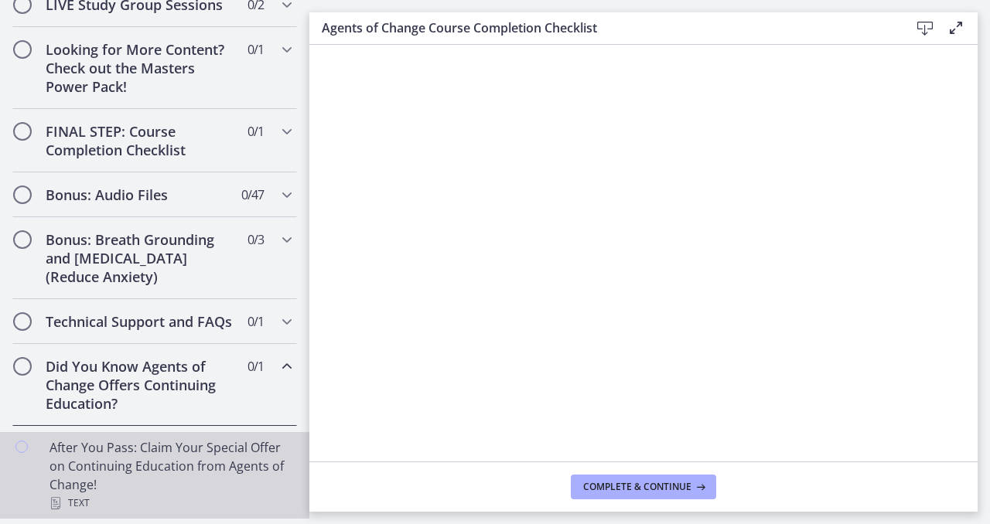
click at [124, 464] on div "After You Pass: Claim Your Special Offer on Continuing Education from Agents of…" at bounding box center [169, 475] width 241 height 74
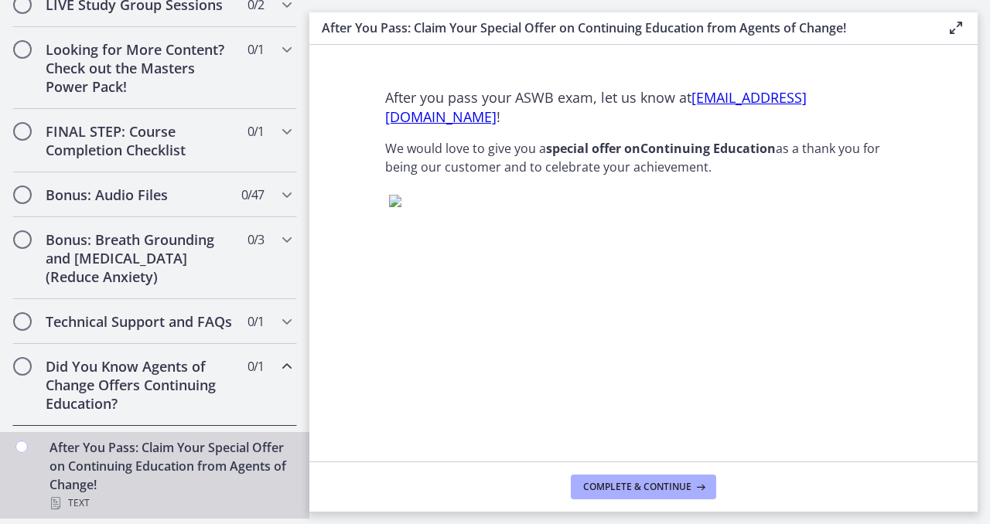
scroll to position [87, 0]
click at [615, 497] on button "Complete & continue" at bounding box center [643, 487] width 145 height 25
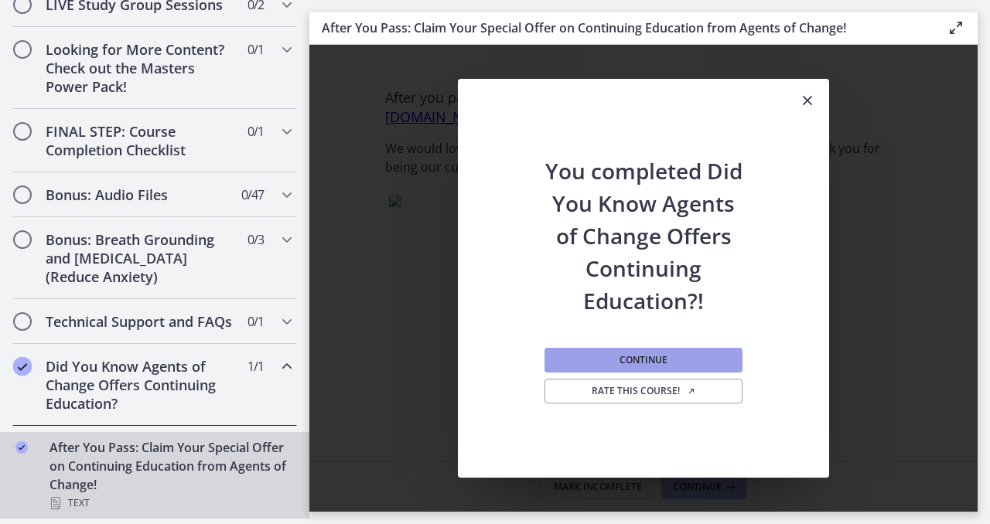
click at [667, 349] on button "Continue" at bounding box center [643, 360] width 198 height 25
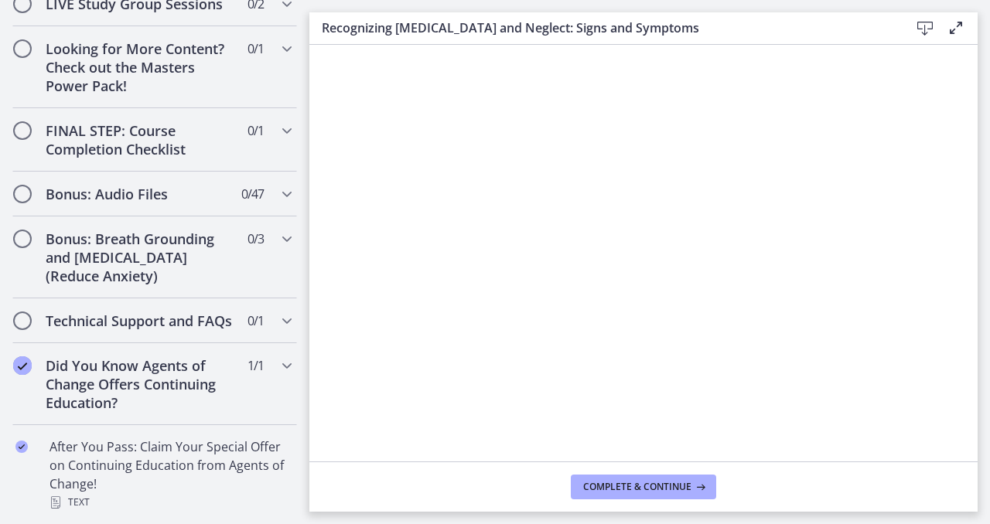
scroll to position [1461, 0]
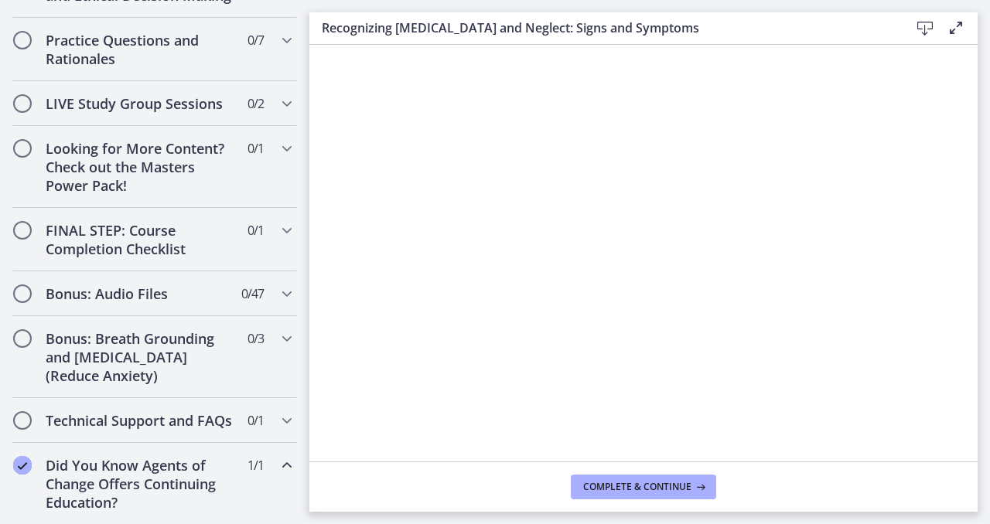
scroll to position [830, 0]
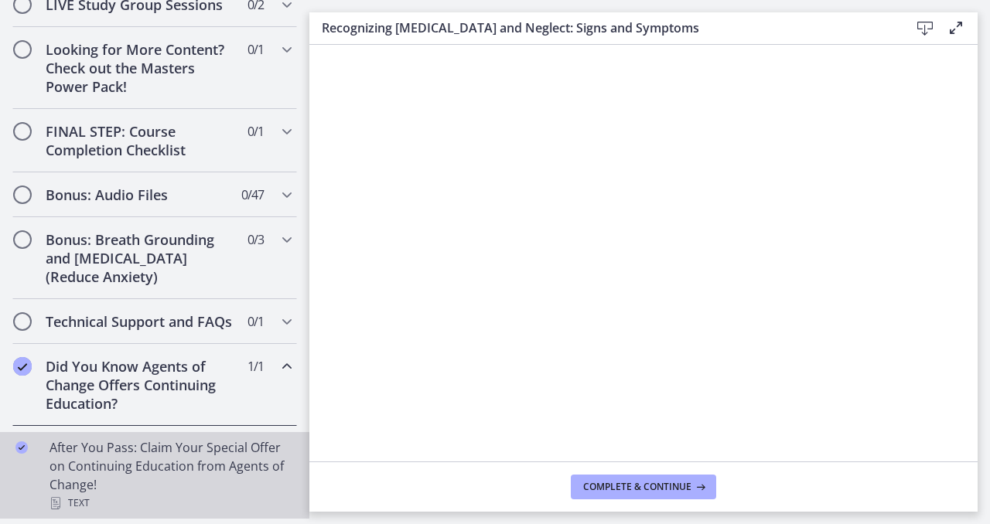
click at [169, 477] on div "After You Pass: Claim Your Special Offer on Continuing Education from Agents of…" at bounding box center [169, 475] width 241 height 74
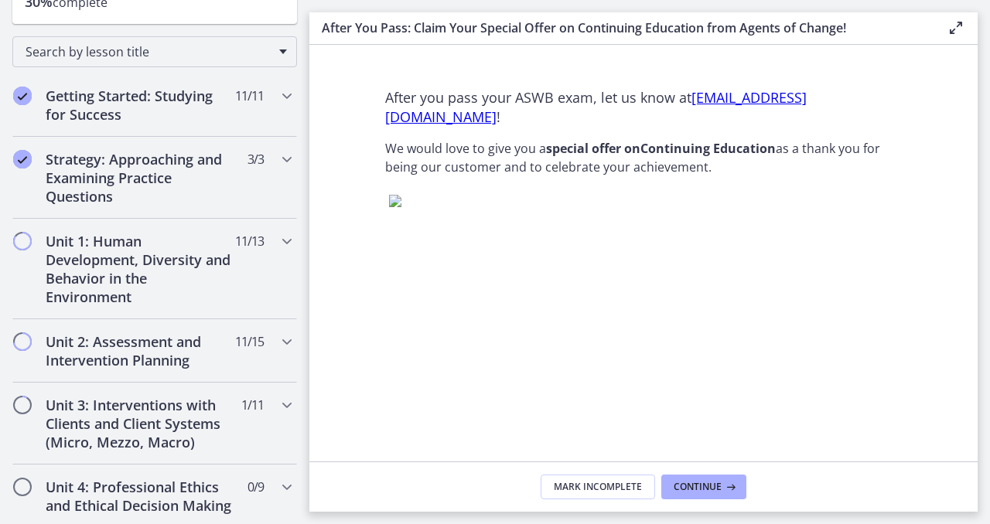
scroll to position [39, 0]
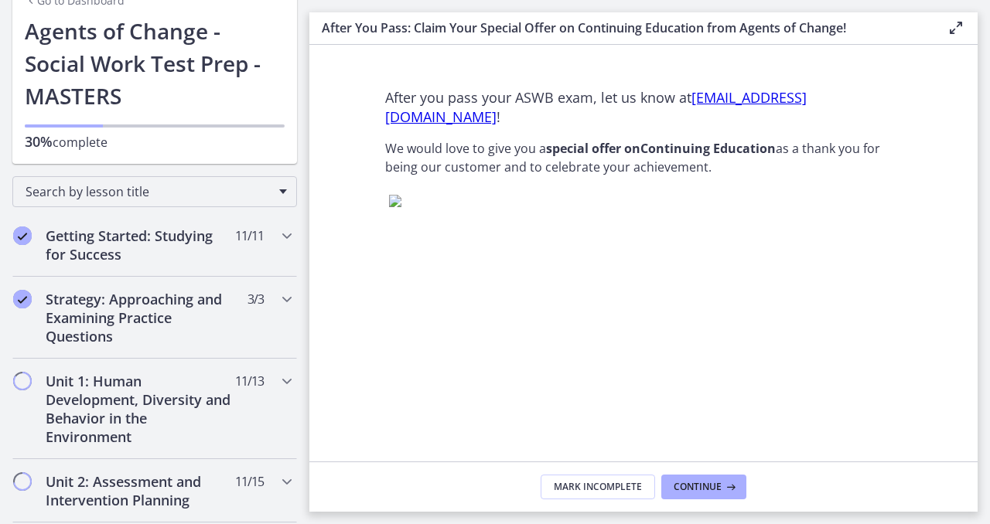
scroll to position [80, 0]
